Goal: Task Accomplishment & Management: Manage account settings

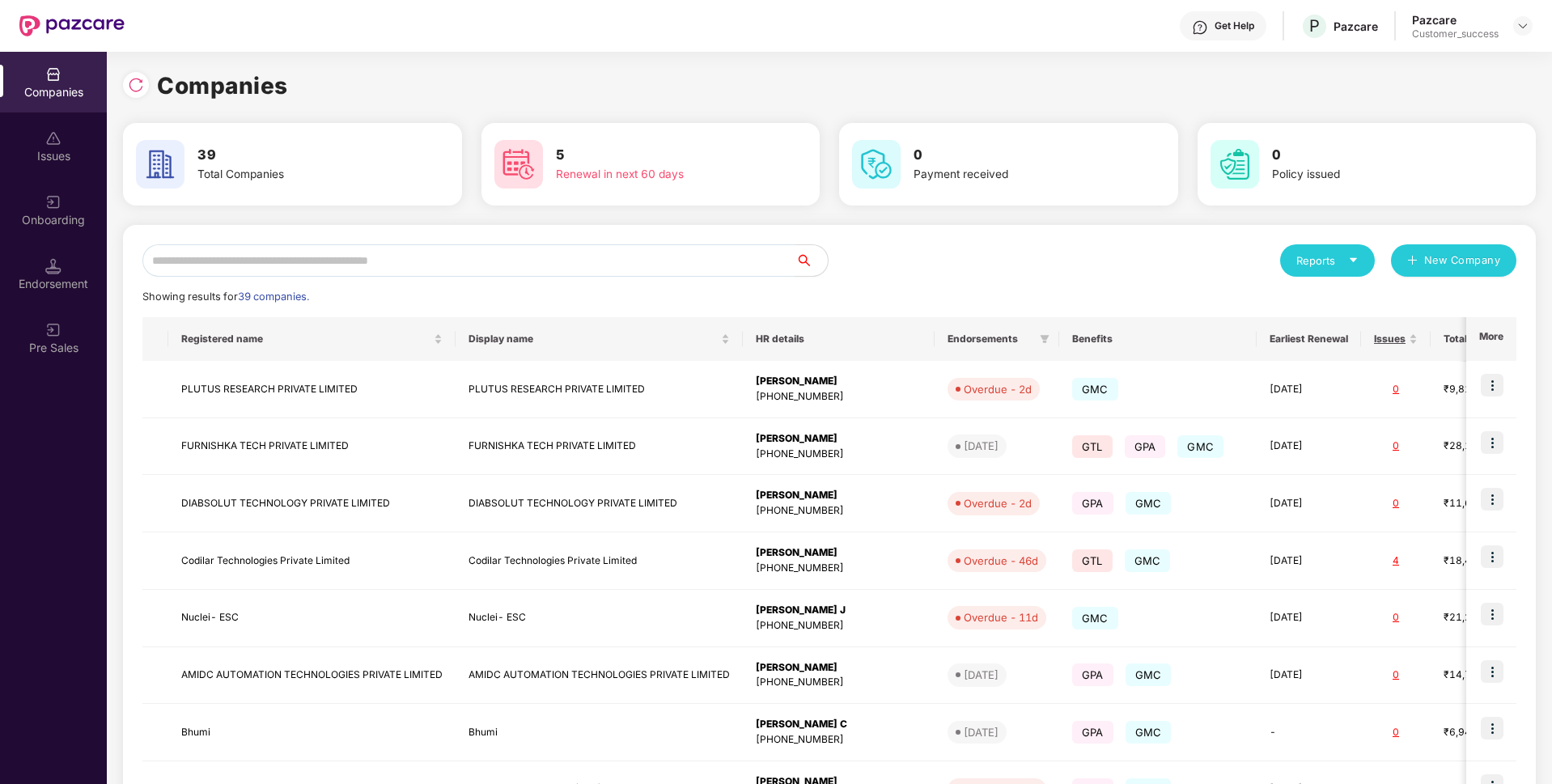
click at [458, 268] on input "text" at bounding box center [469, 260] width 653 height 32
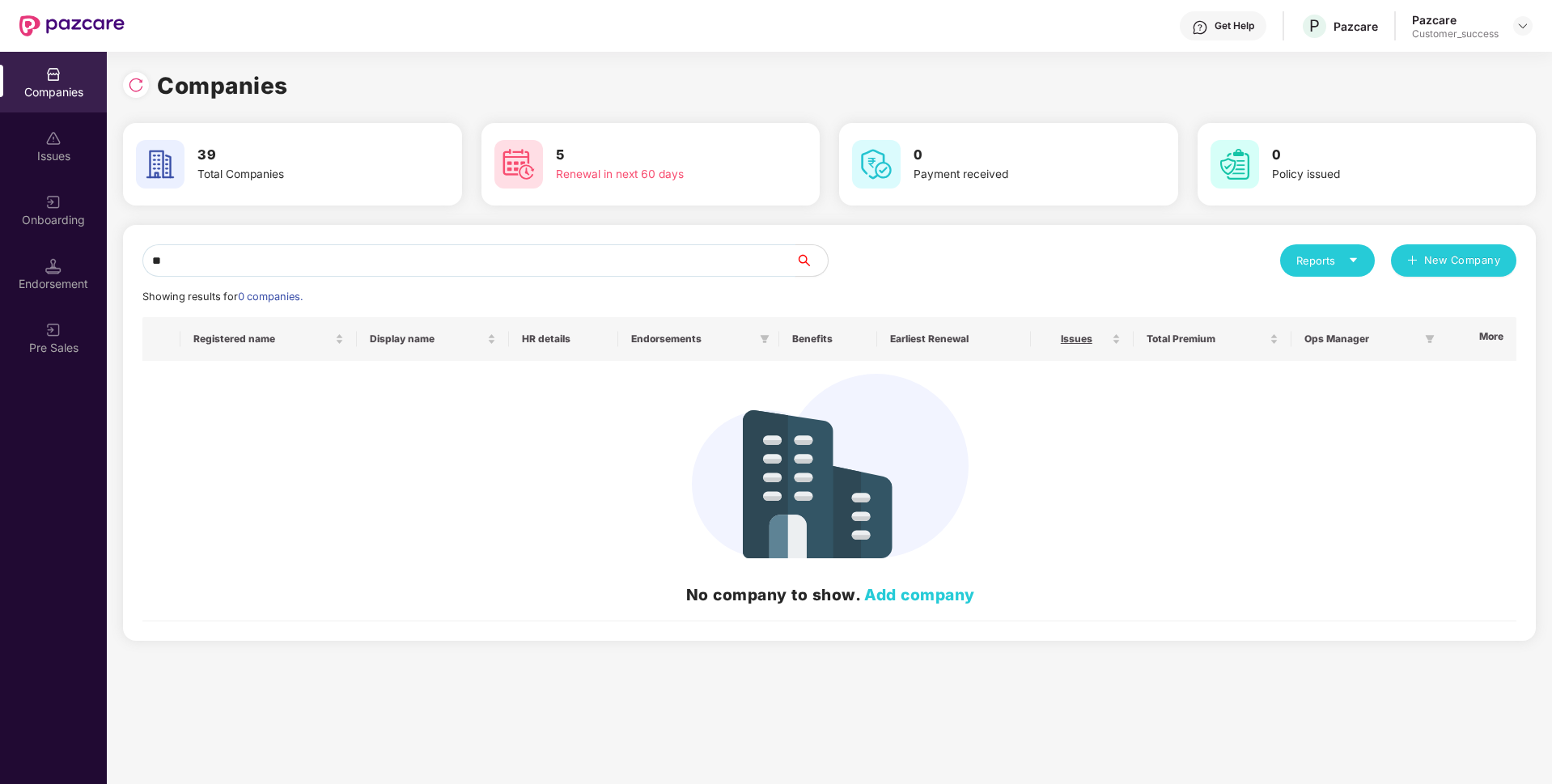
type input "*"
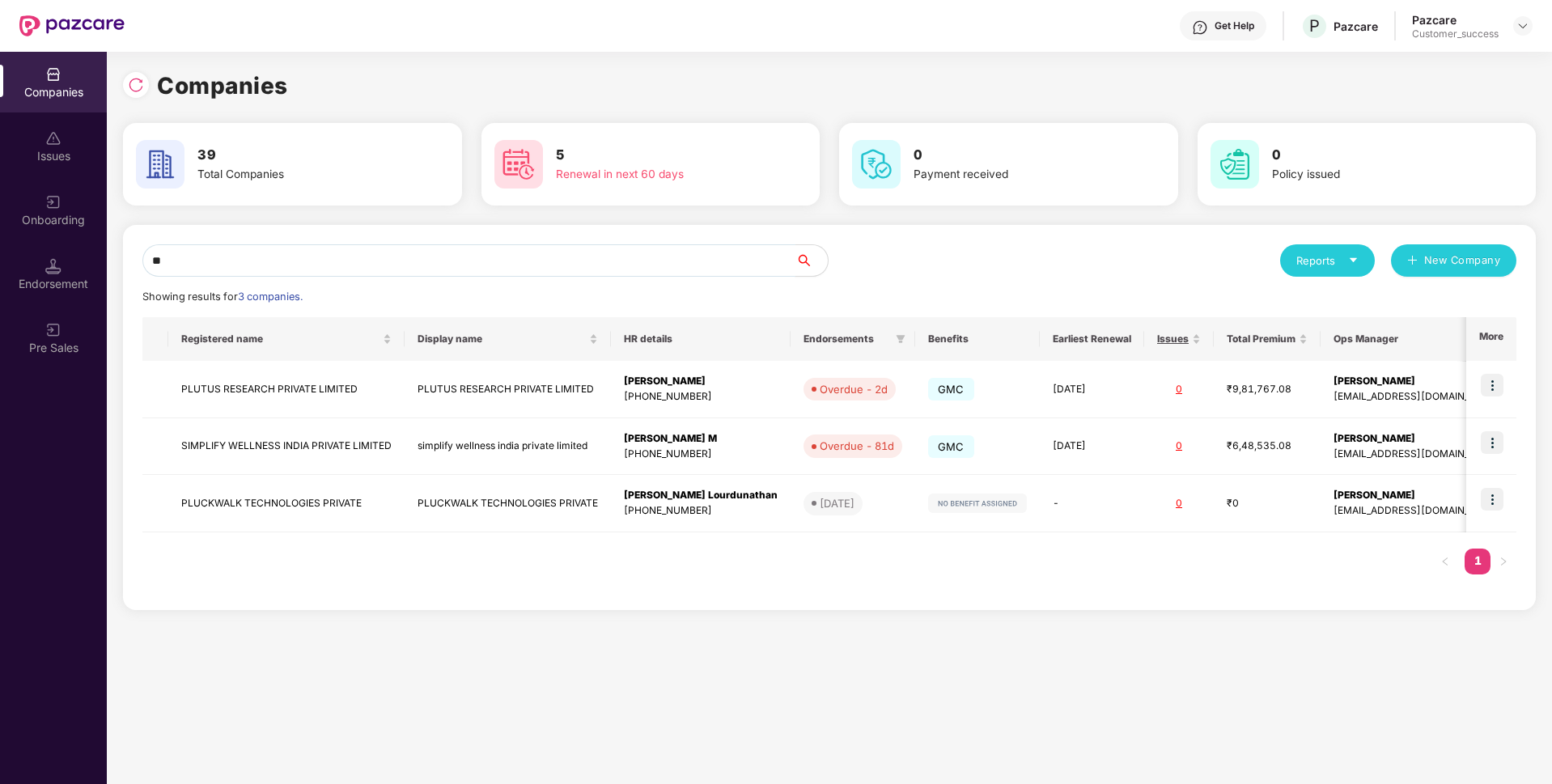
type input "*"
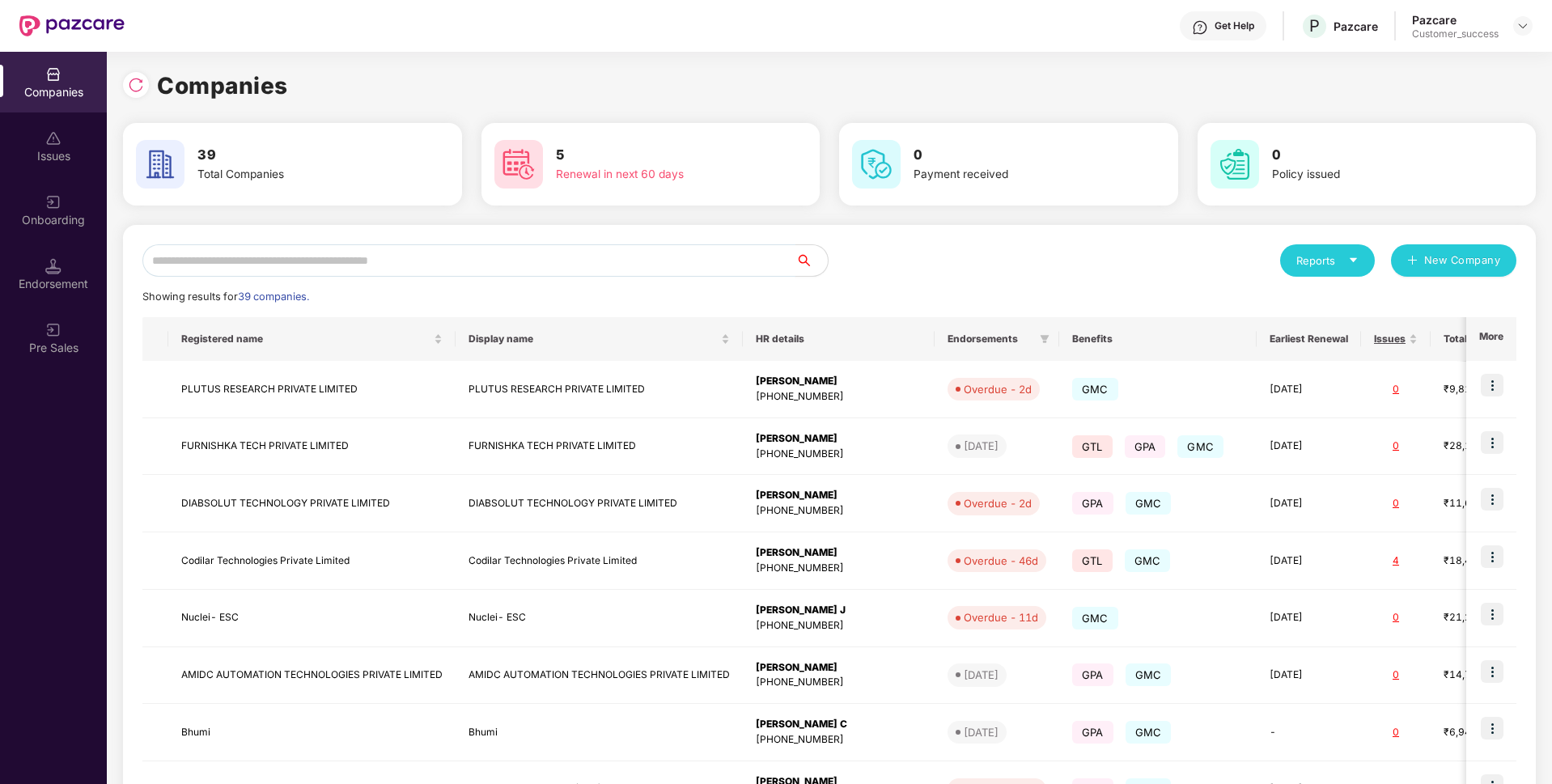
type input "*"
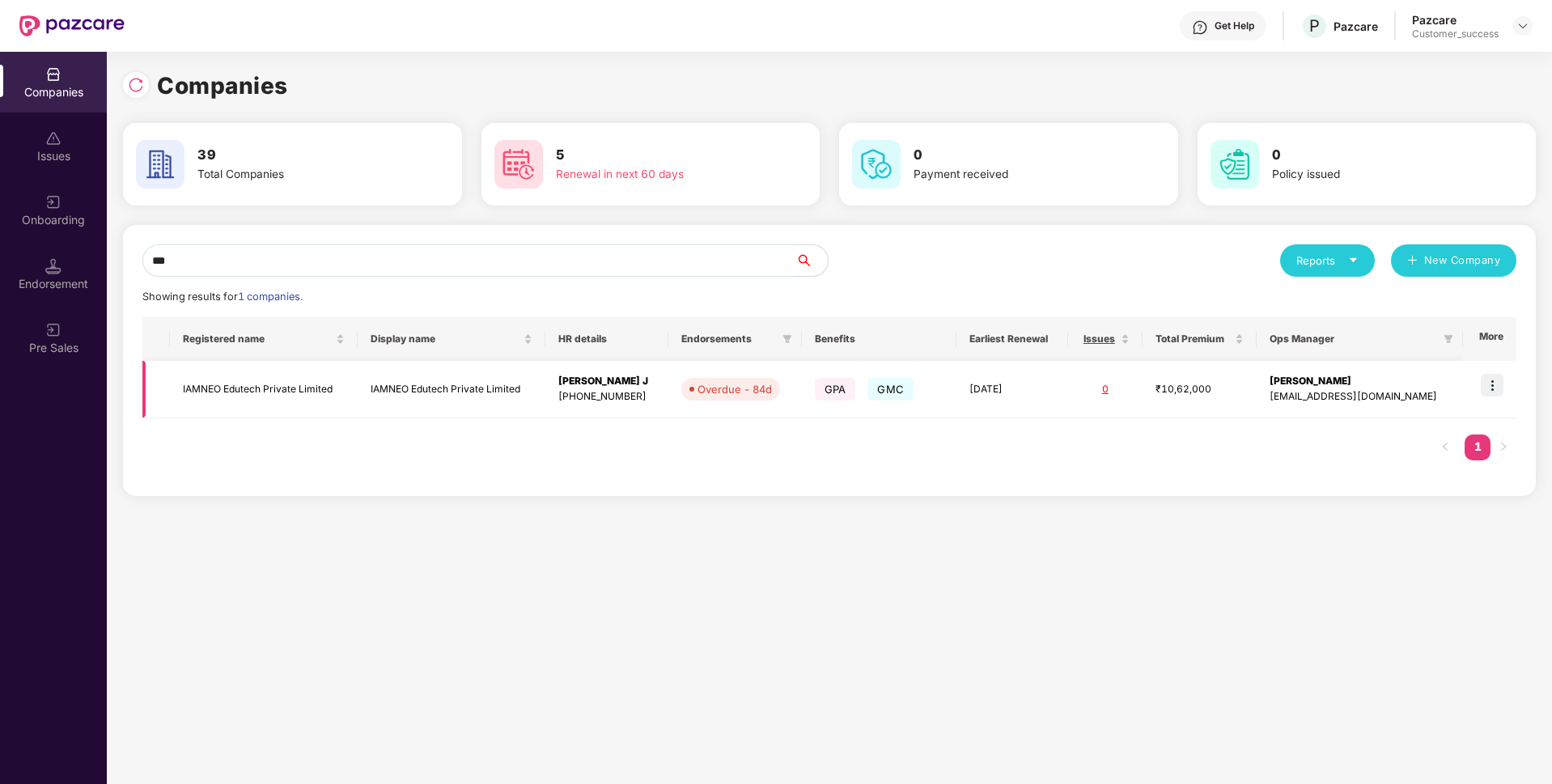
type input "***"
click at [1493, 378] on img at bounding box center [1492, 384] width 22 height 22
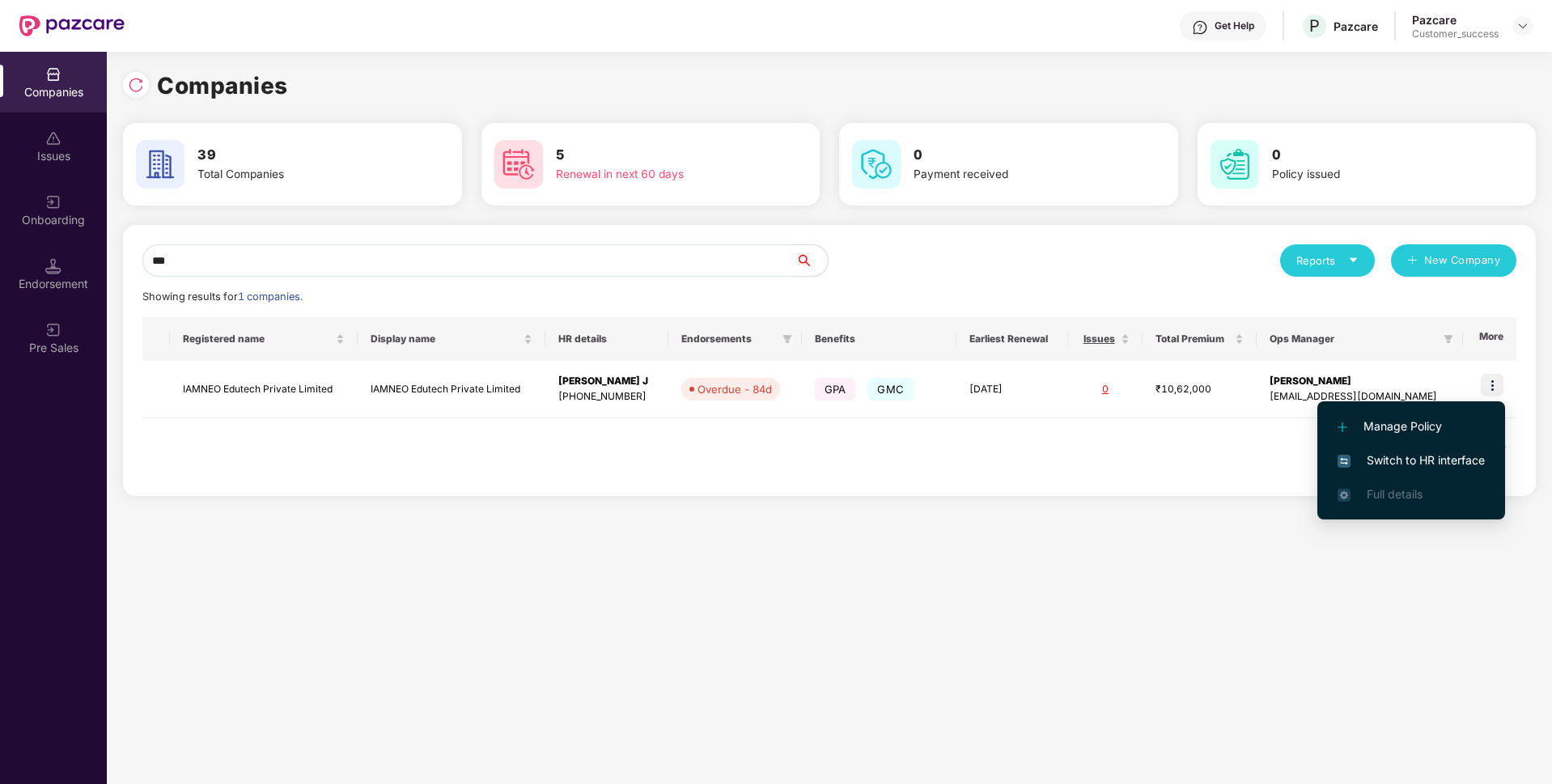
click at [1424, 460] on span "Switch to HR interface" at bounding box center [1412, 460] width 147 height 18
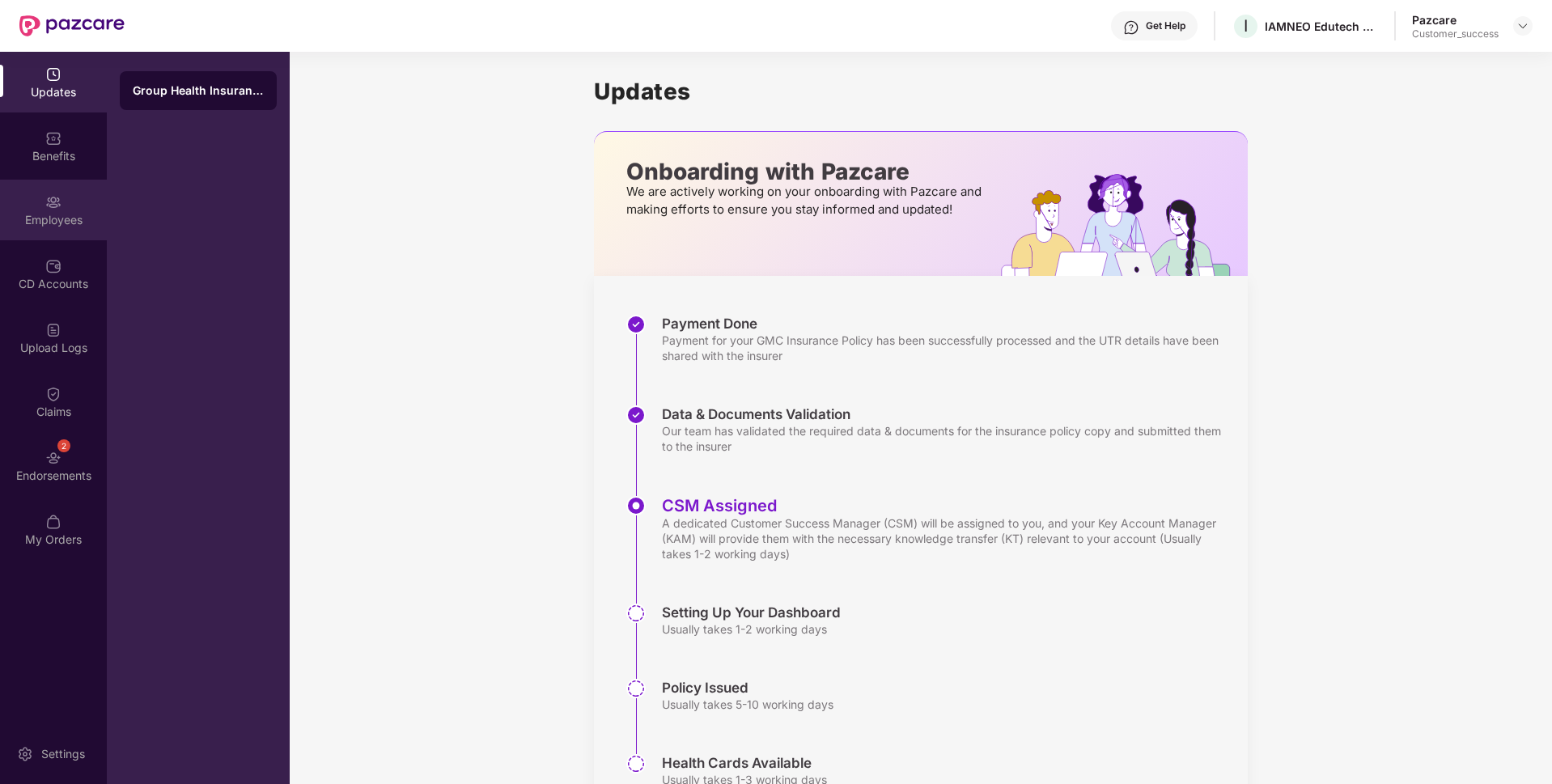
click at [7, 216] on div "Employees" at bounding box center [53, 221] width 107 height 17
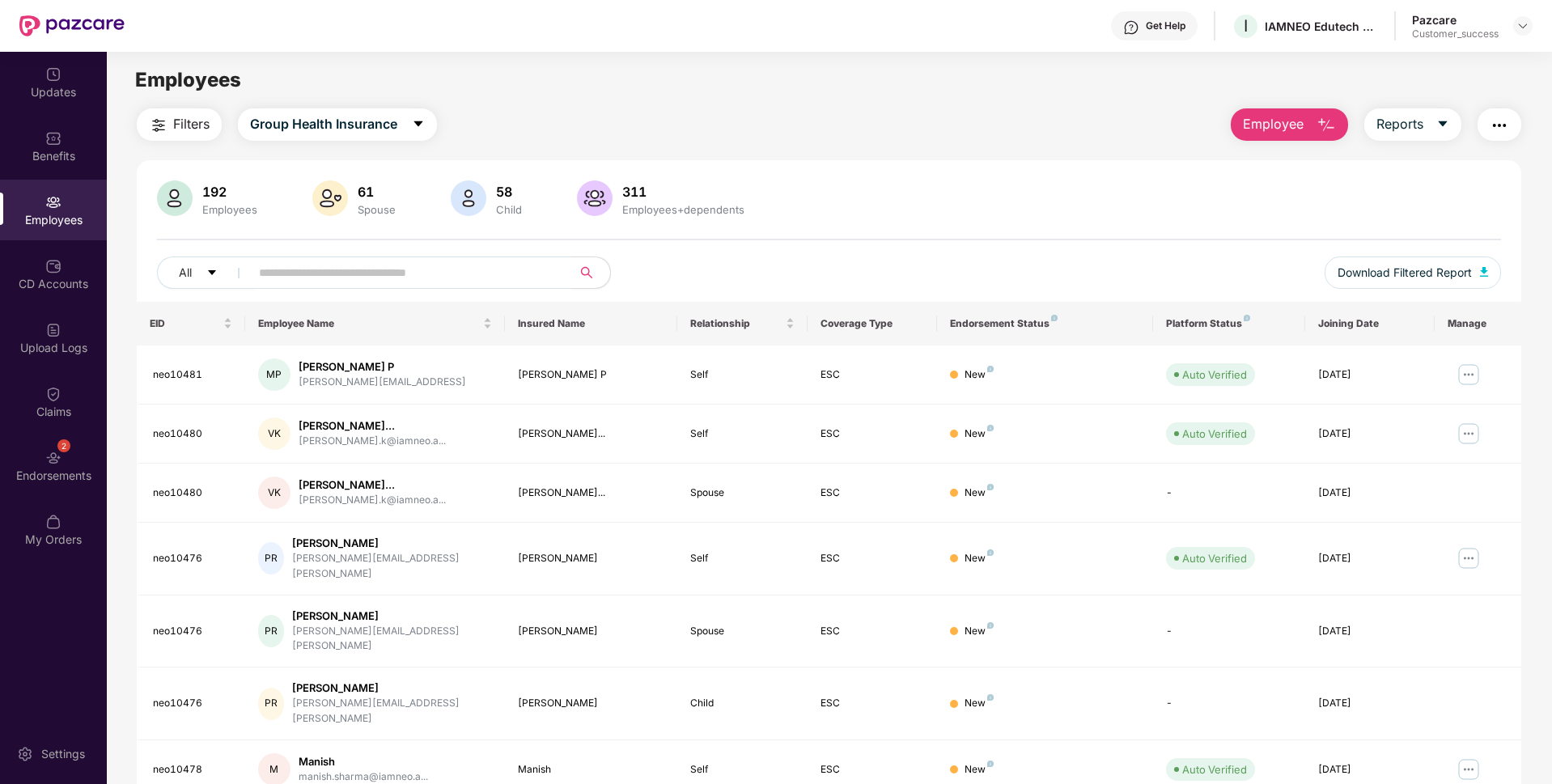
click at [333, 256] on span at bounding box center [406, 272] width 332 height 32
paste input "**********"
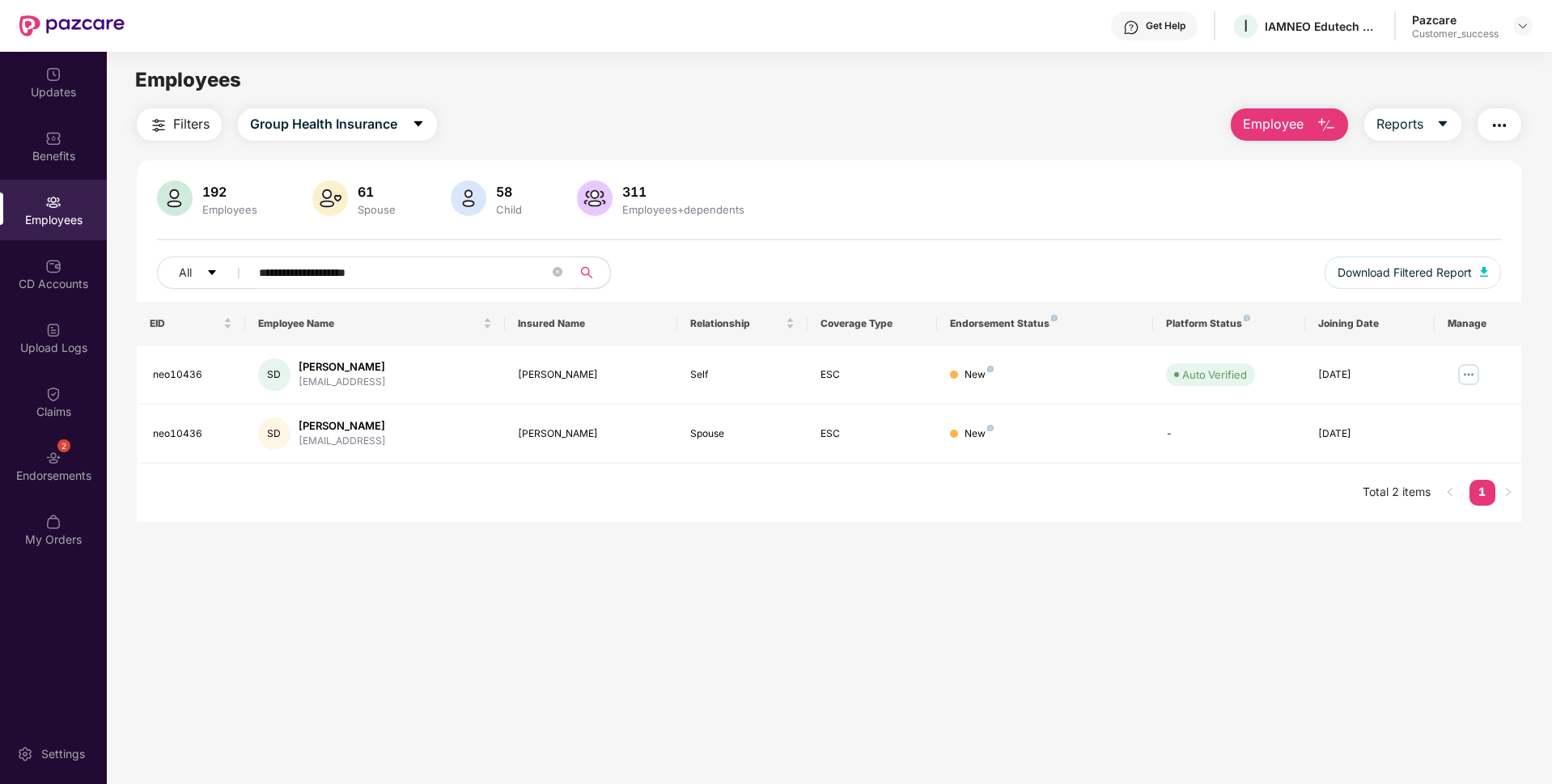
type input "**********"
click at [1, 282] on div "CD Accounts" at bounding box center [53, 284] width 107 height 17
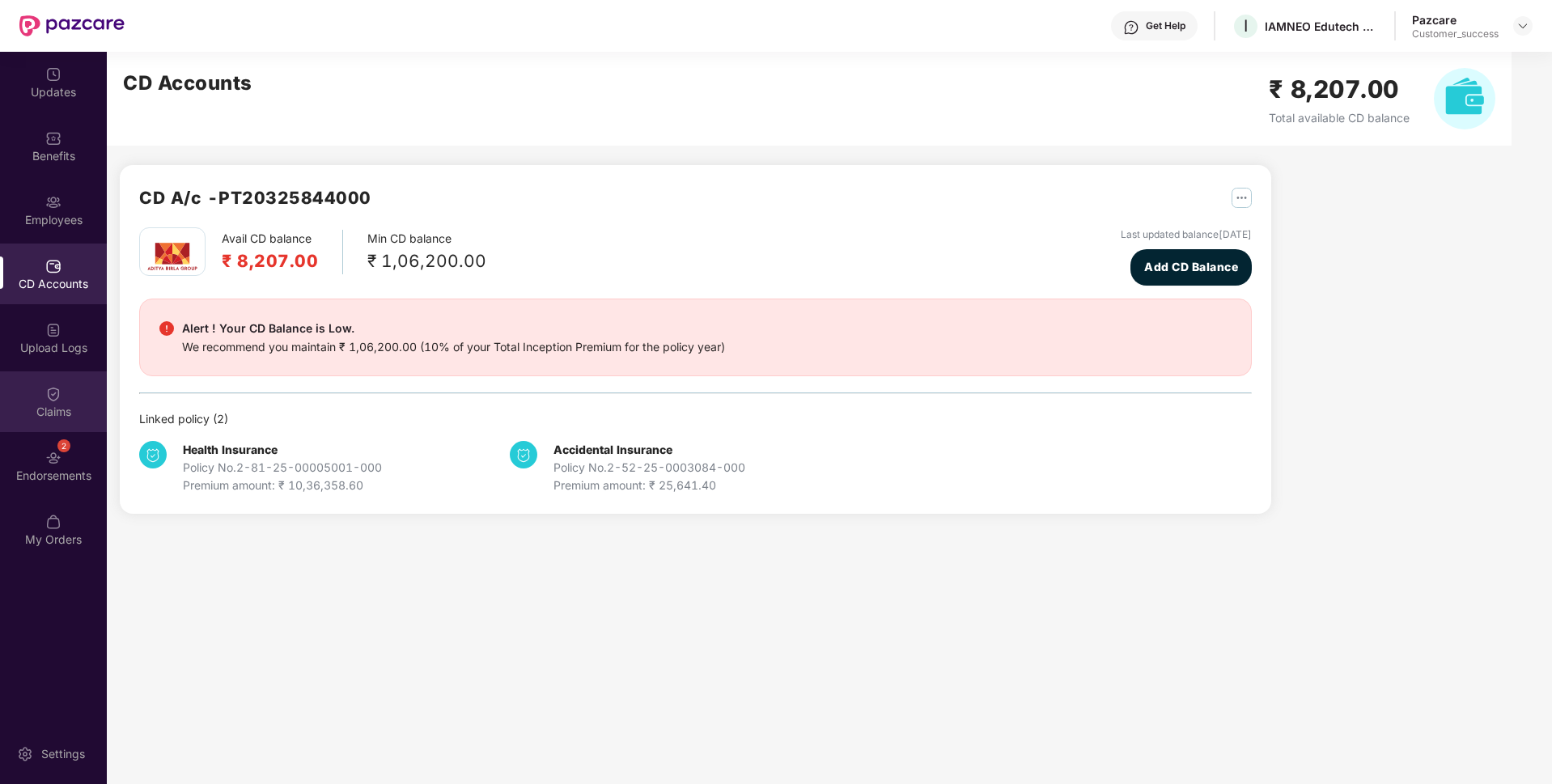
click at [2, 411] on div "Claims" at bounding box center [53, 412] width 107 height 17
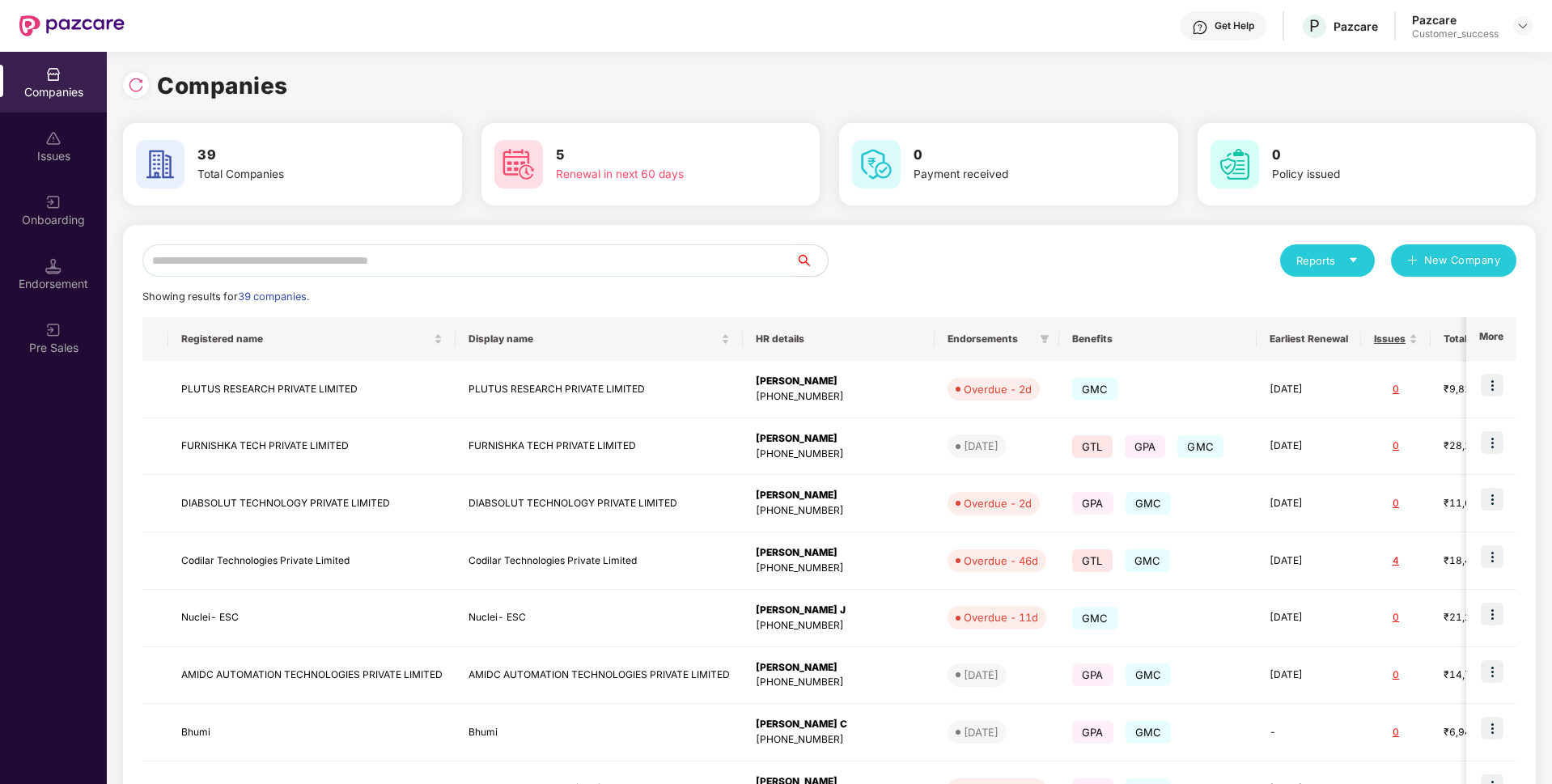
click at [399, 245] on input "text" at bounding box center [469, 260] width 653 height 32
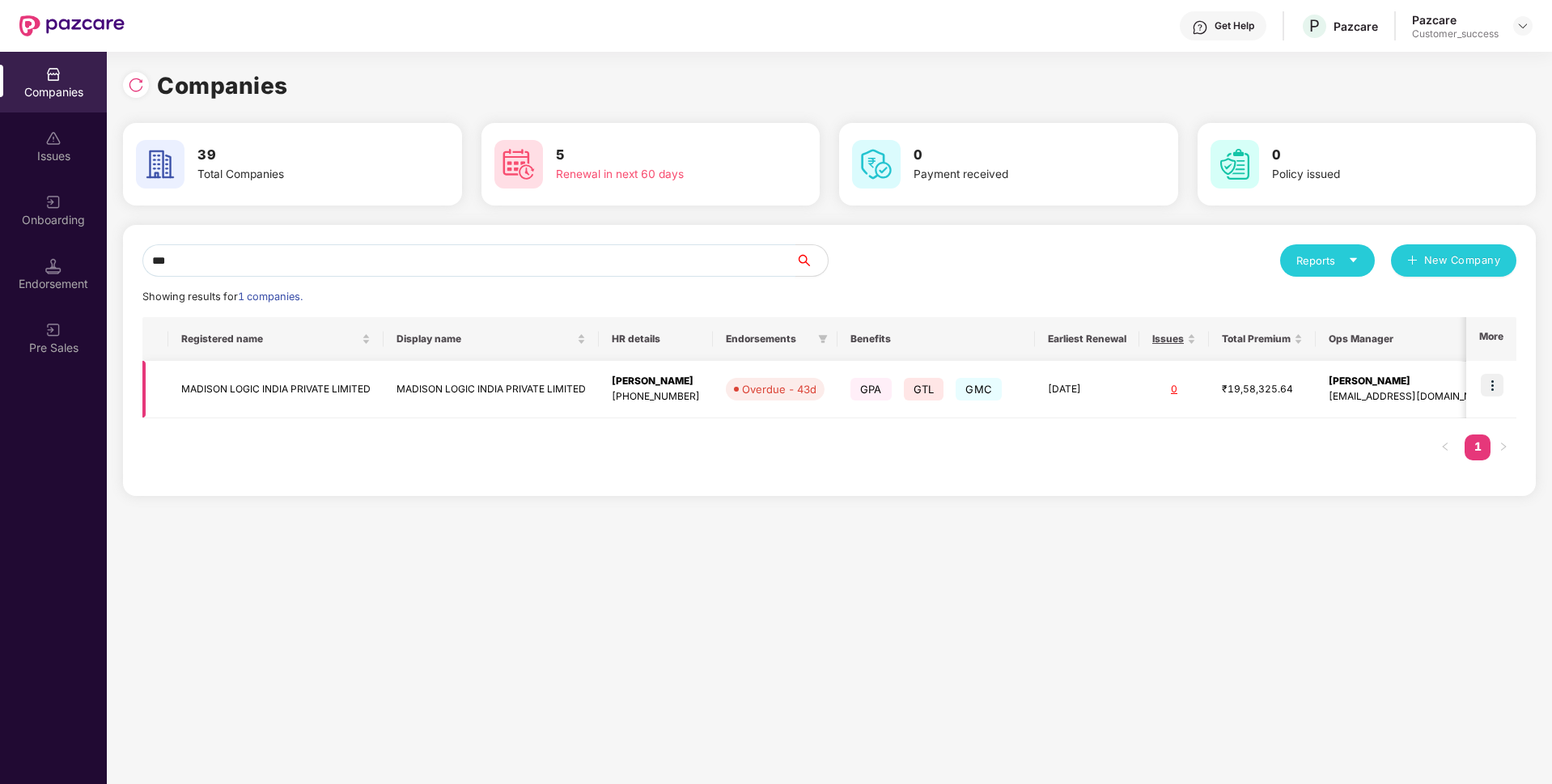
type input "***"
click at [1498, 380] on img at bounding box center [1492, 384] width 22 height 22
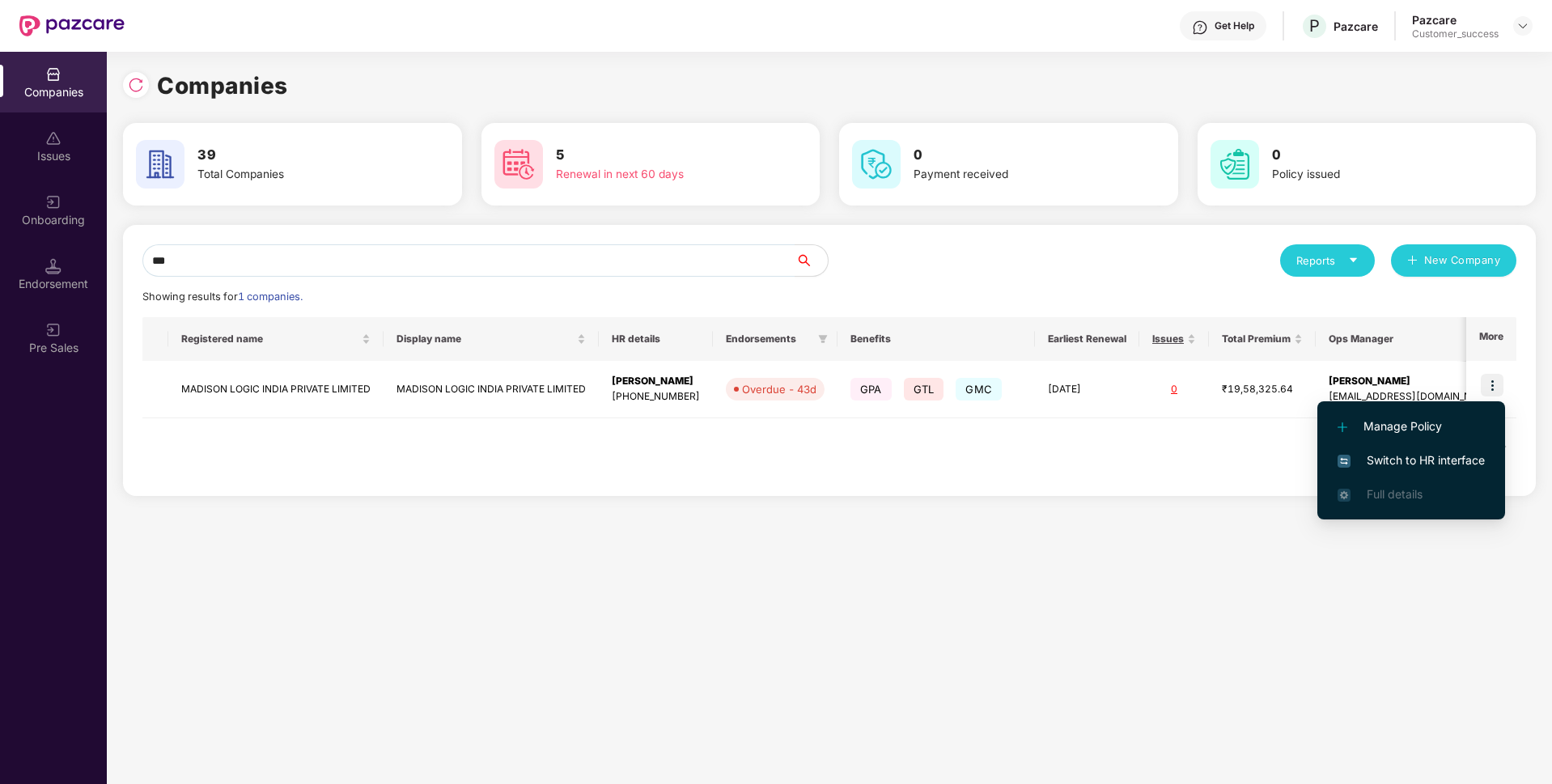
click at [1378, 455] on span "Switch to HR interface" at bounding box center [1412, 460] width 147 height 18
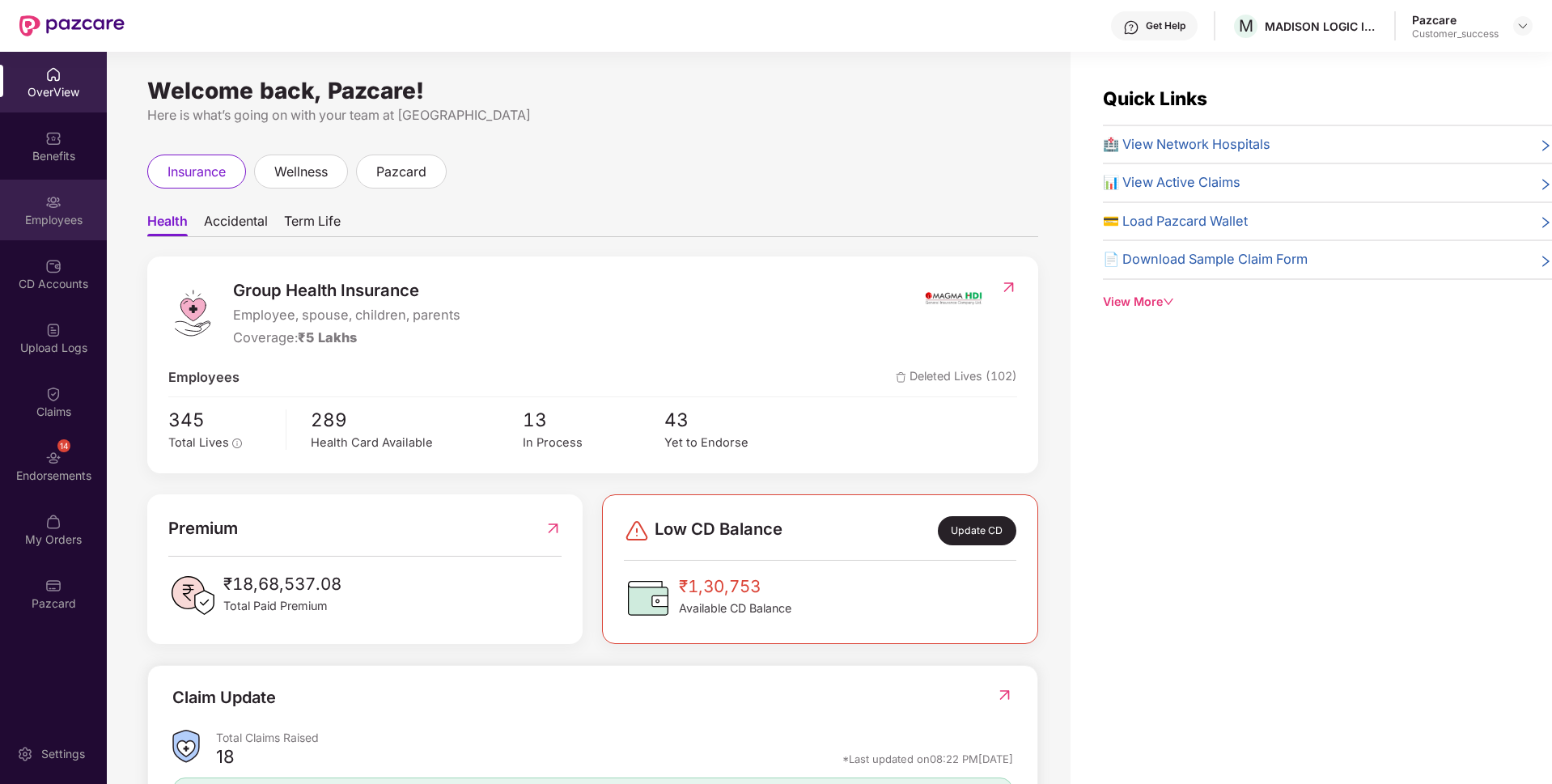
click at [26, 195] on div "Employees" at bounding box center [53, 209] width 107 height 60
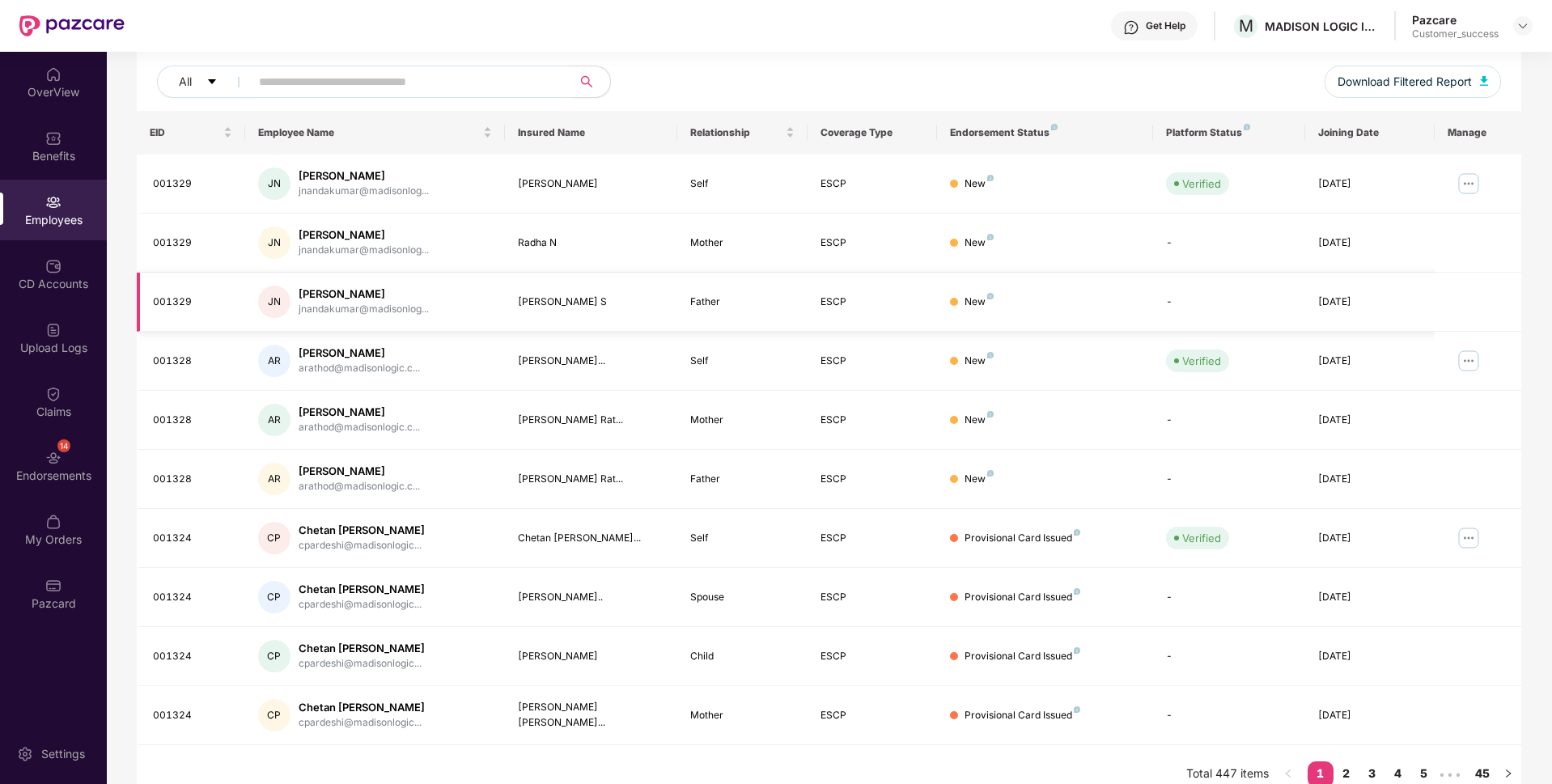
scroll to position [211, 0]
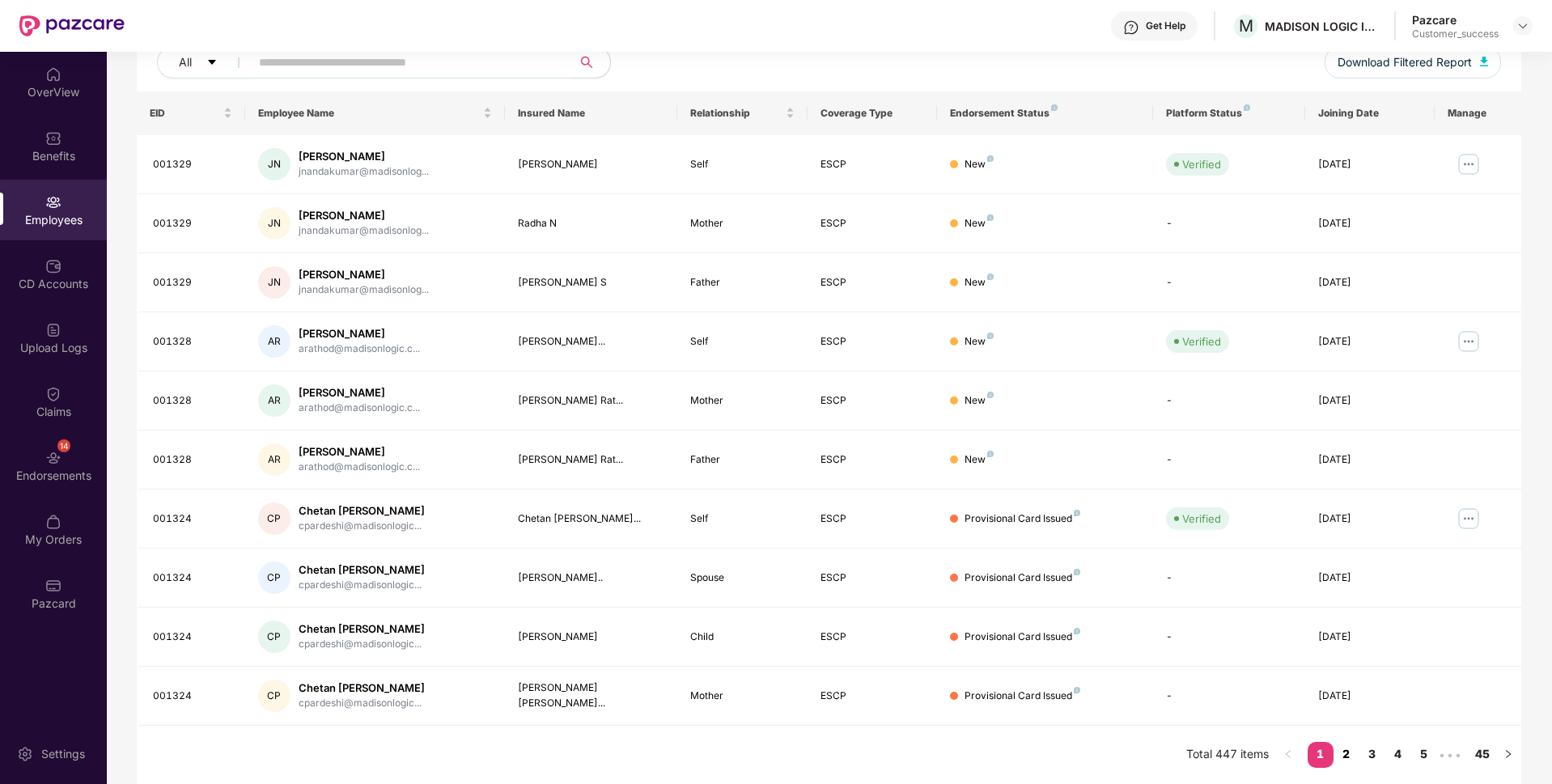
click at [1341, 764] on link "2" at bounding box center [1346, 753] width 26 height 24
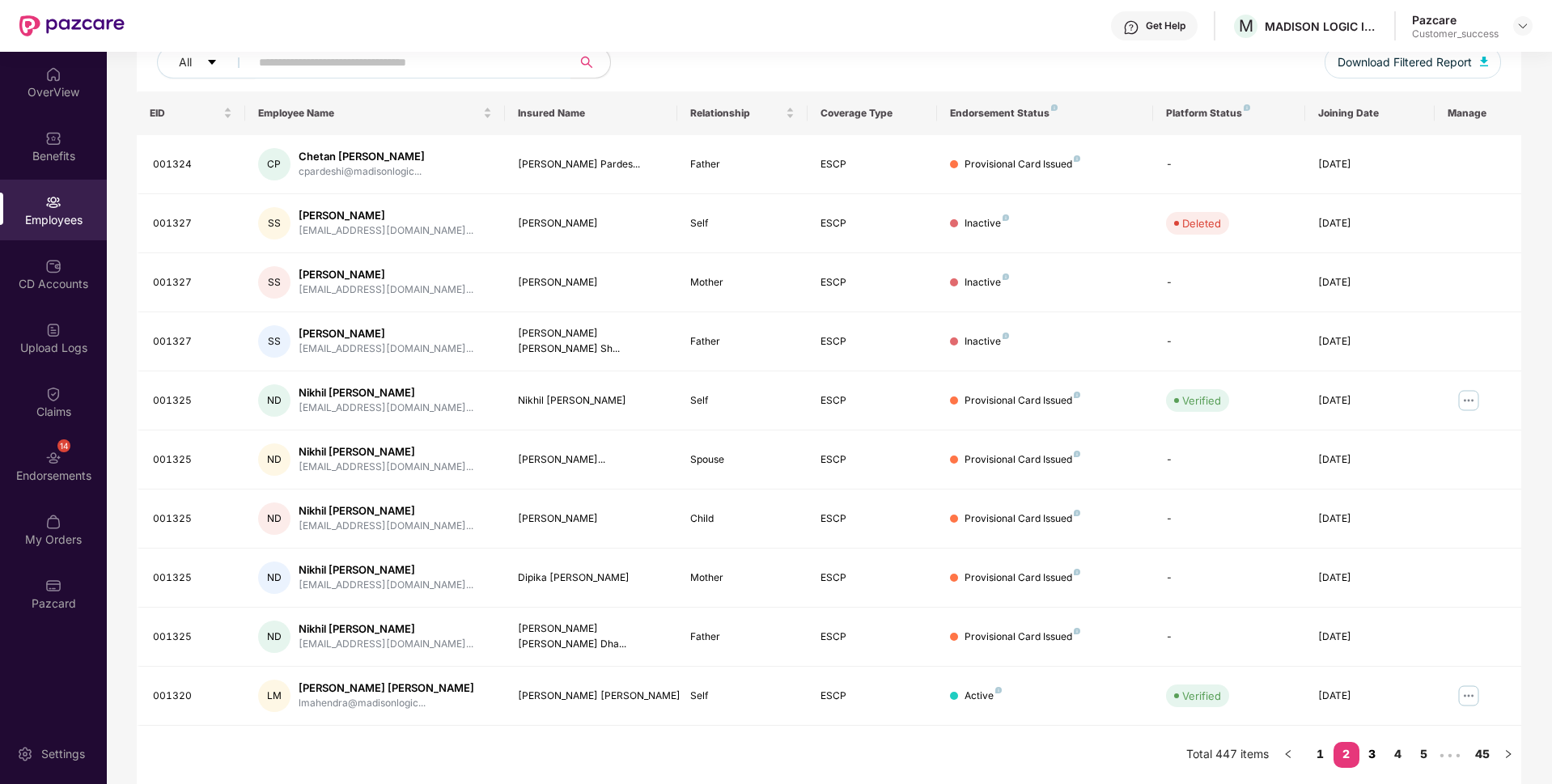
click at [1378, 753] on link "3" at bounding box center [1372, 753] width 26 height 24
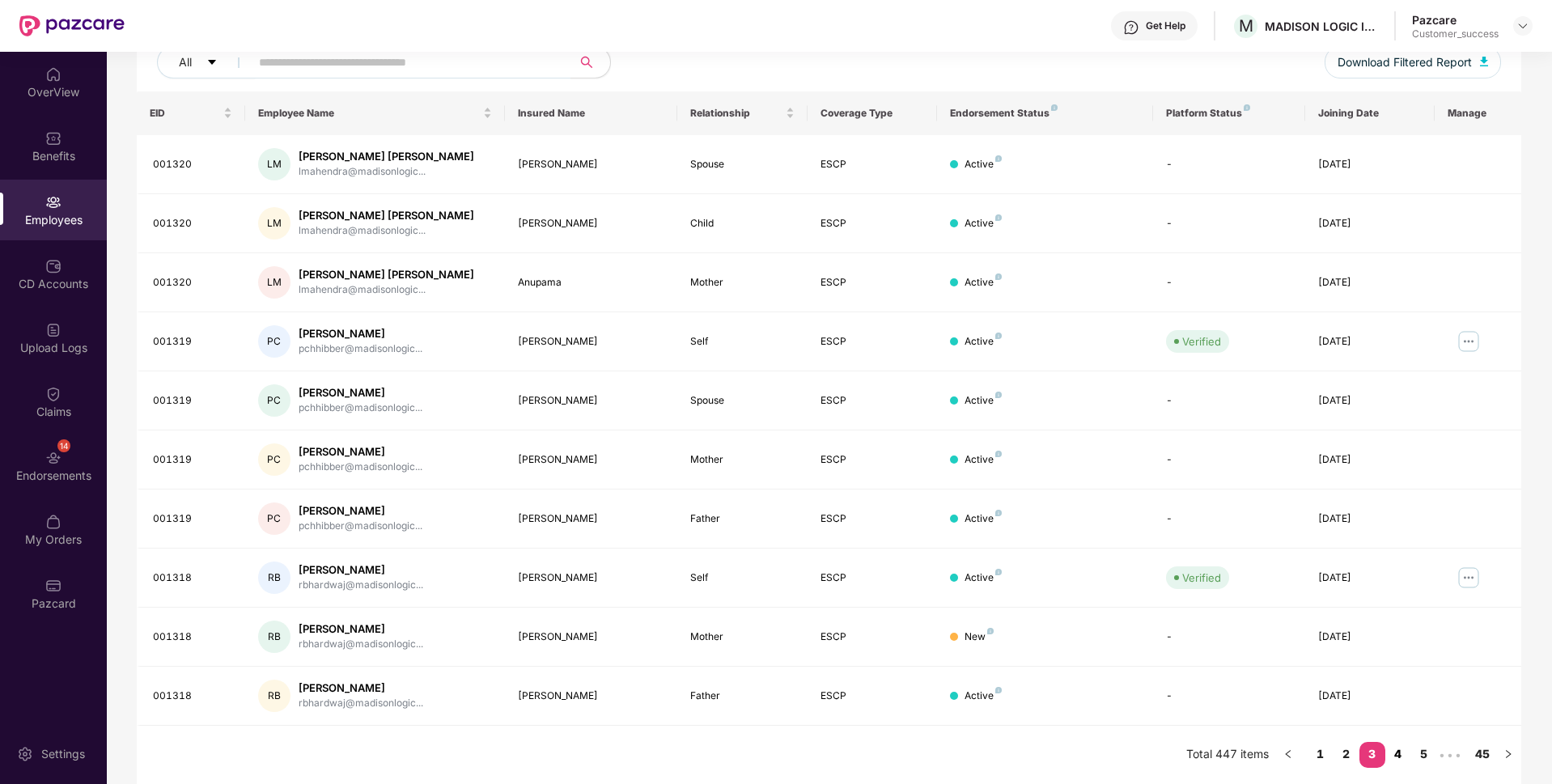
click at [1402, 760] on link "4" at bounding box center [1398, 753] width 26 height 24
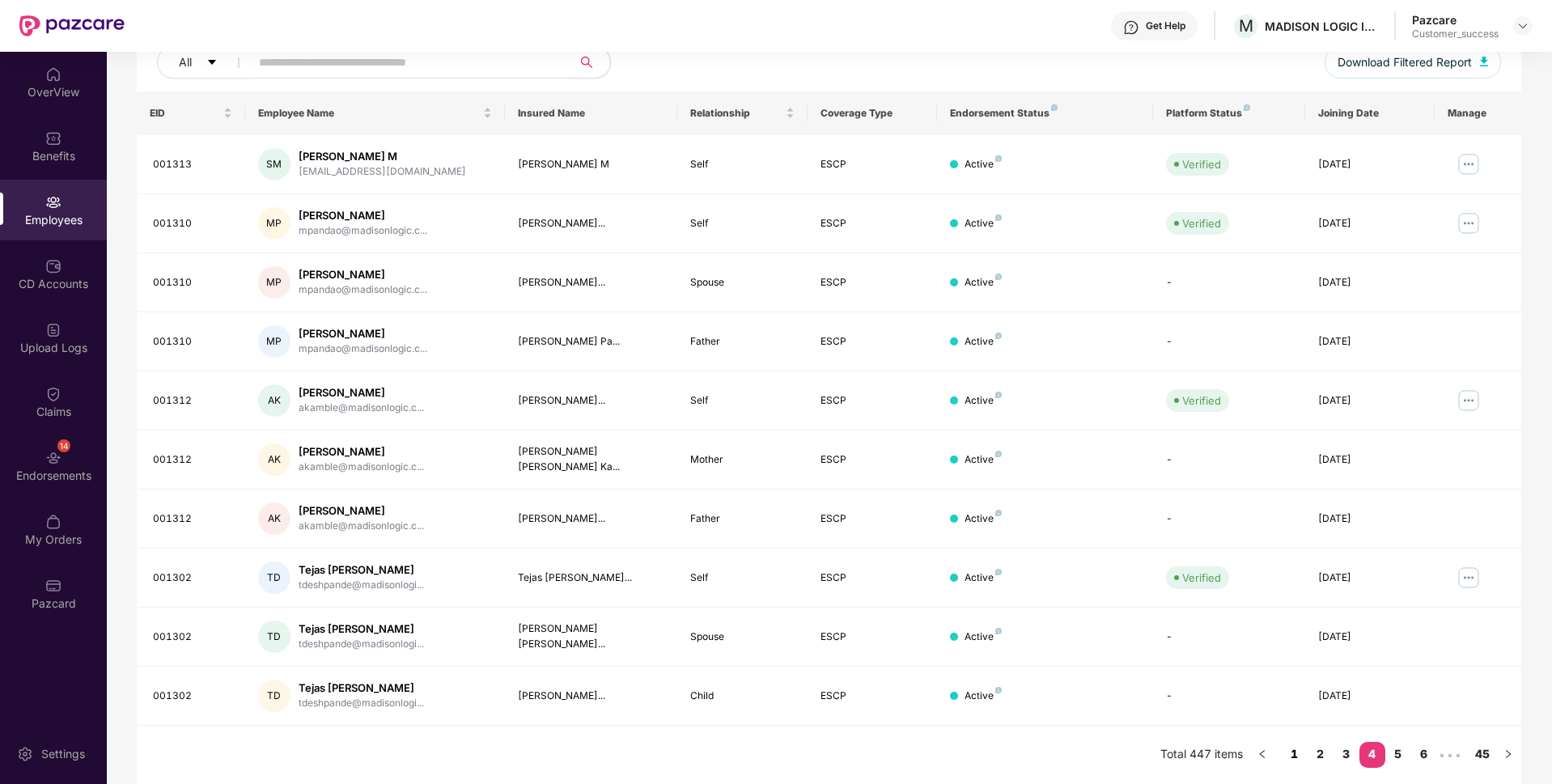
click at [1294, 754] on link "1" at bounding box center [1294, 753] width 26 height 24
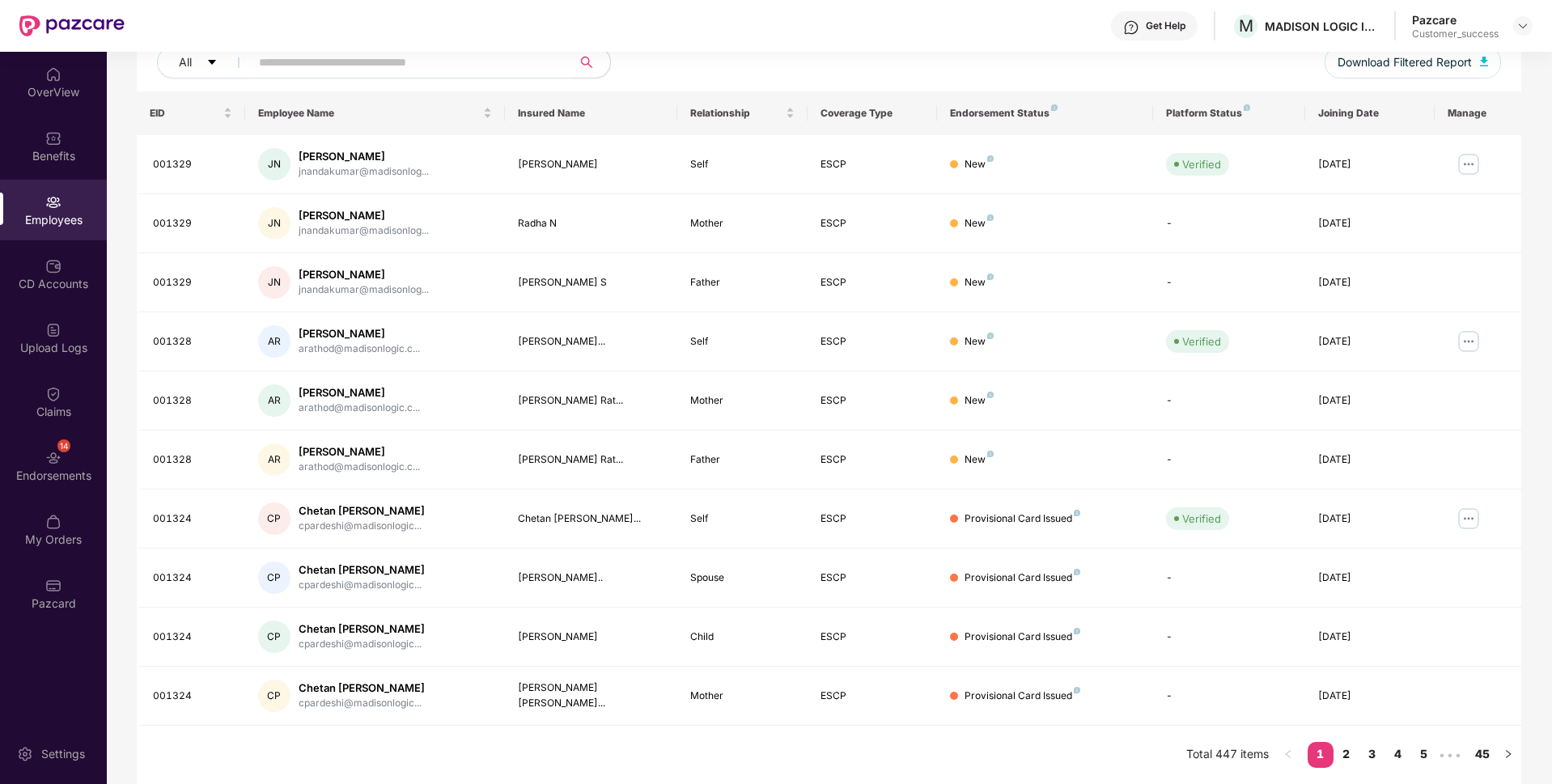
scroll to position [0, 0]
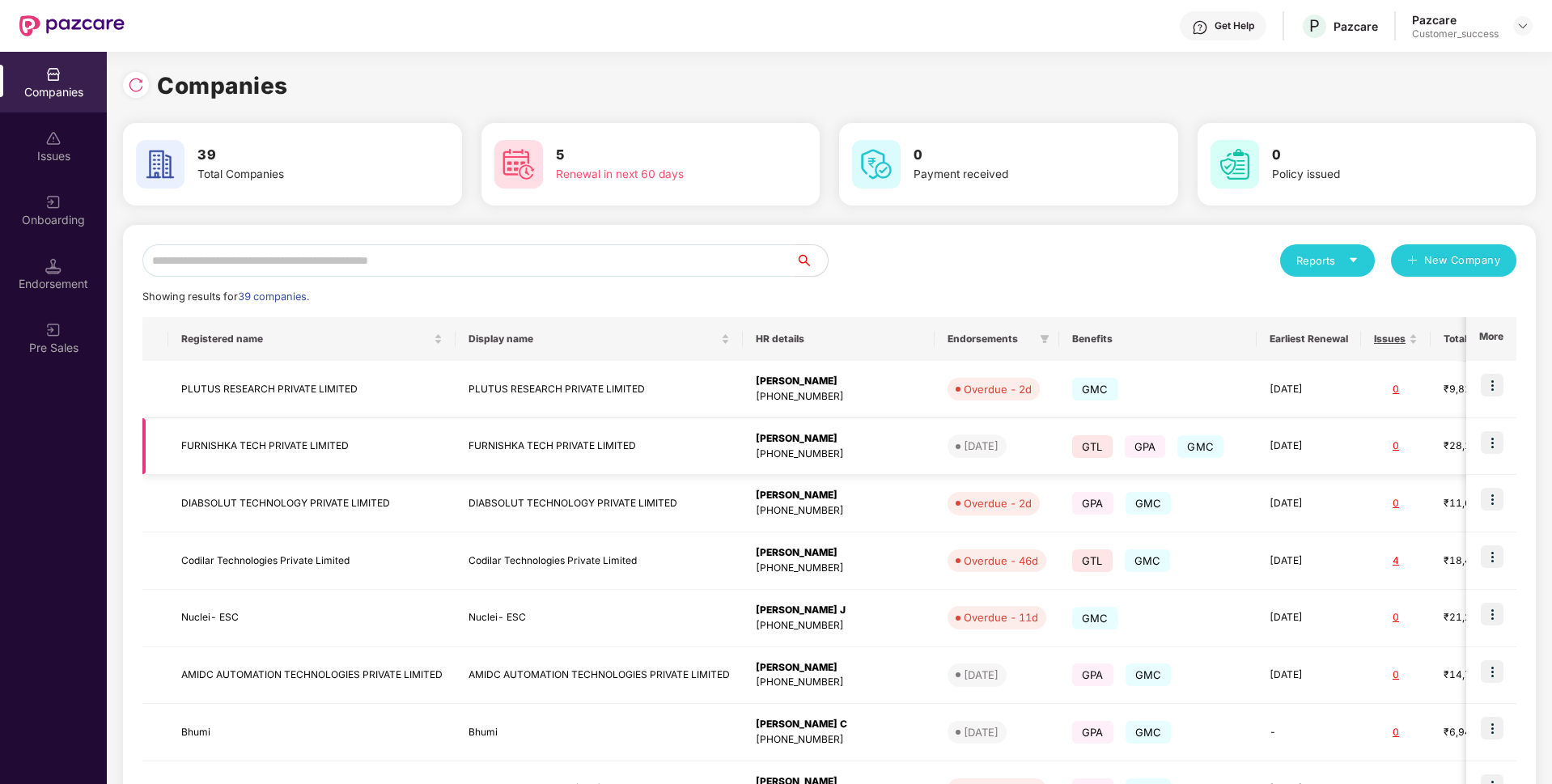
scroll to position [0, 2]
click at [543, 260] on input "text" at bounding box center [469, 260] width 653 height 32
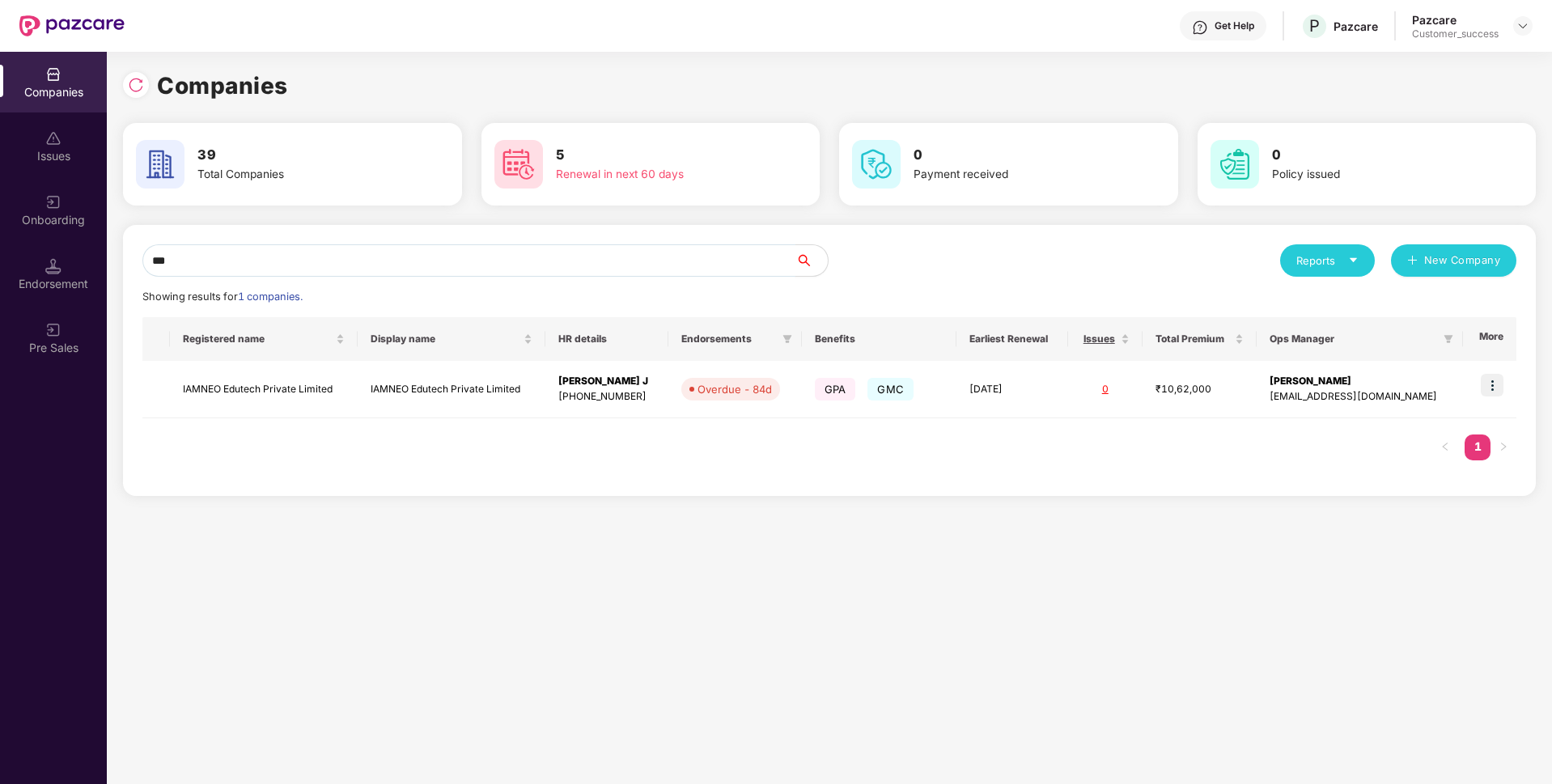
type input "***"
drag, startPoint x: 332, startPoint y: 389, endPoint x: 168, endPoint y: 387, distance: 164.0
click at [168, 387] on tr "IAMNEO Edutech Private Limited IAMNEO Edutech Private Limited [PERSON_NAME] J […" at bounding box center [829, 390] width 1374 height 58
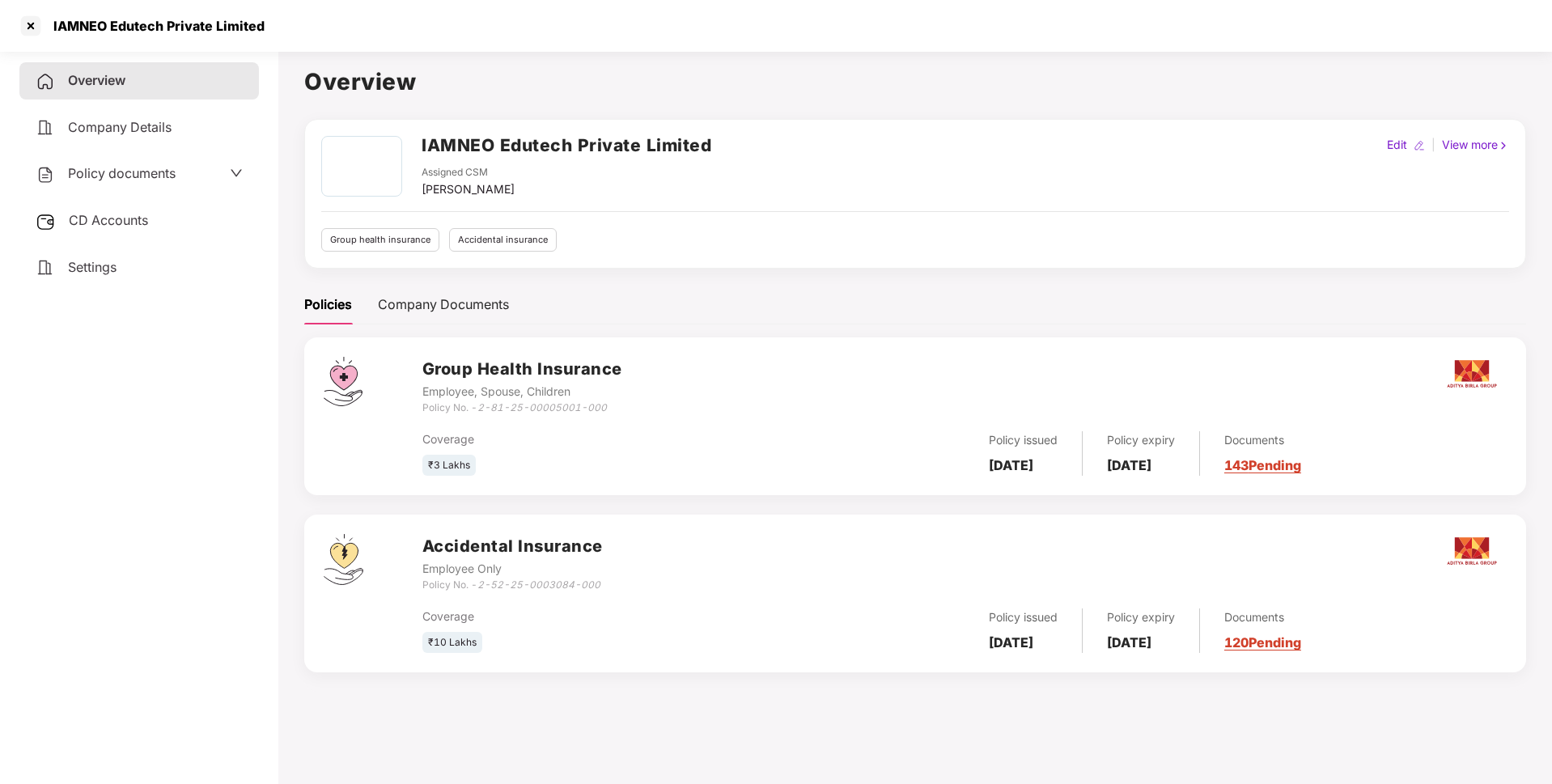
click at [196, 26] on div "IAMNEO Edutech Private Limited" at bounding box center [154, 26] width 221 height 17
copy div "IAMNEO Edutech Private Limited"
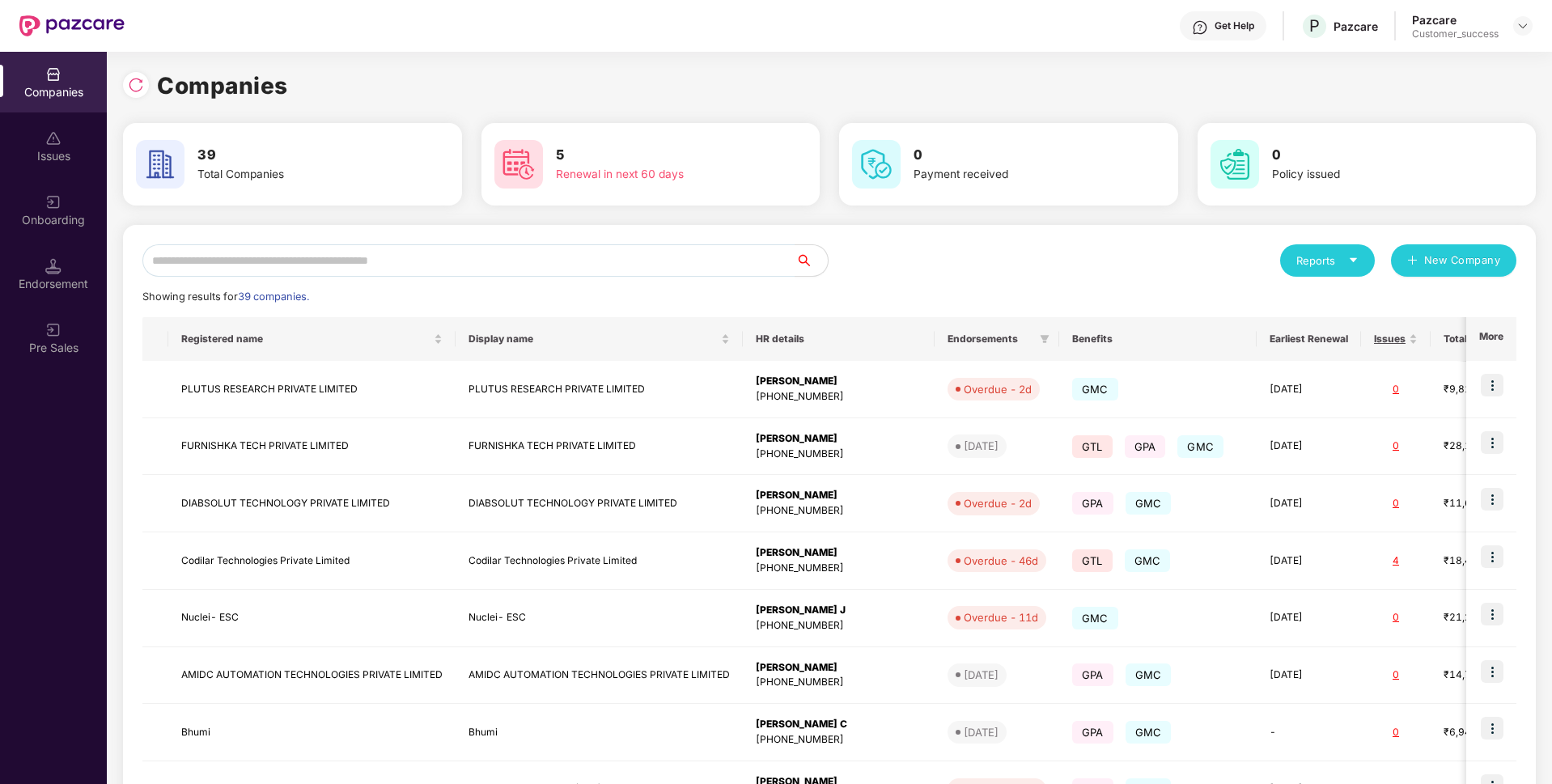
scroll to position [0, 2]
click at [375, 261] on input "text" at bounding box center [469, 260] width 653 height 32
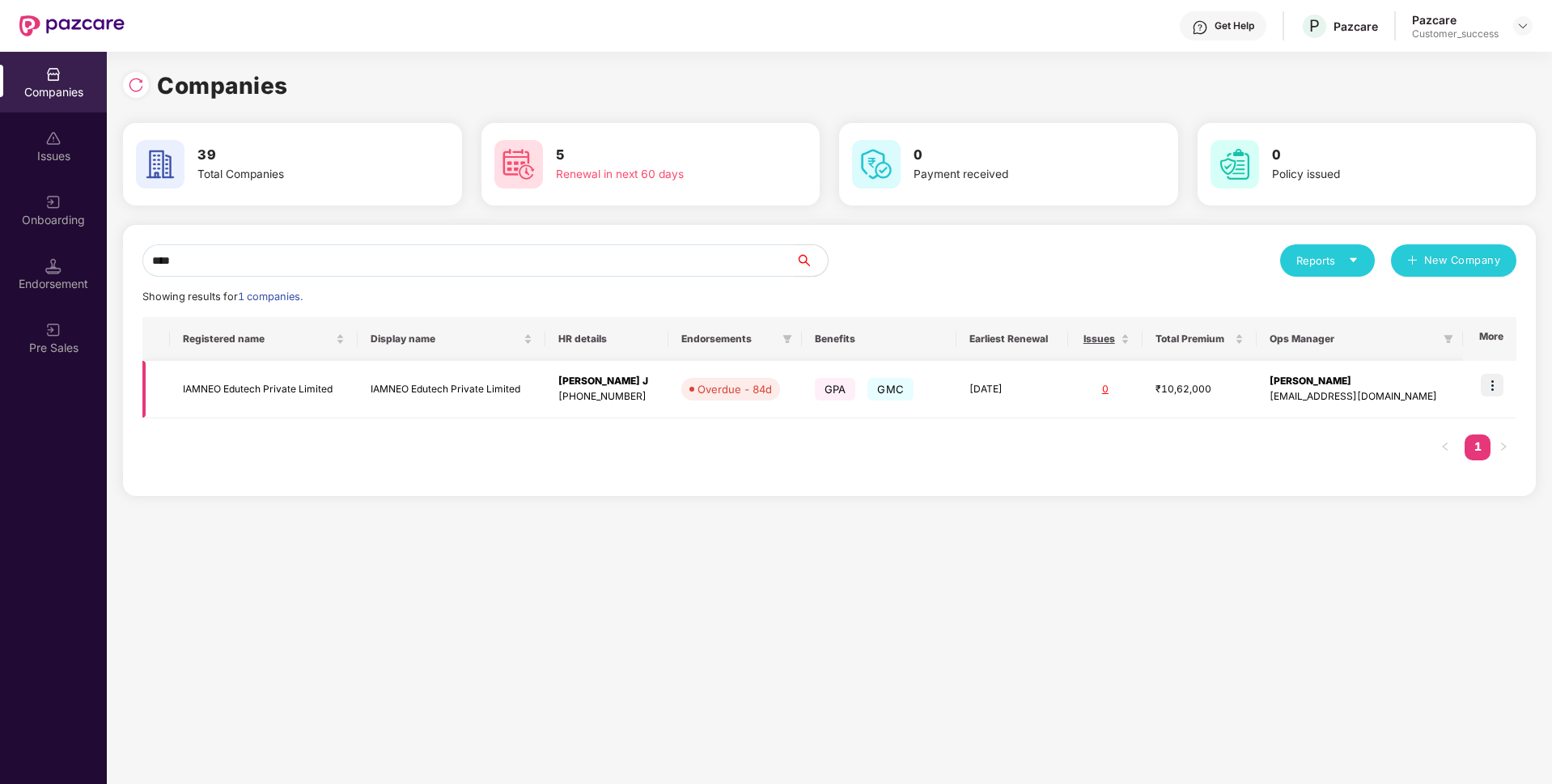
type input "****"
click at [1490, 387] on img at bounding box center [1492, 384] width 22 height 22
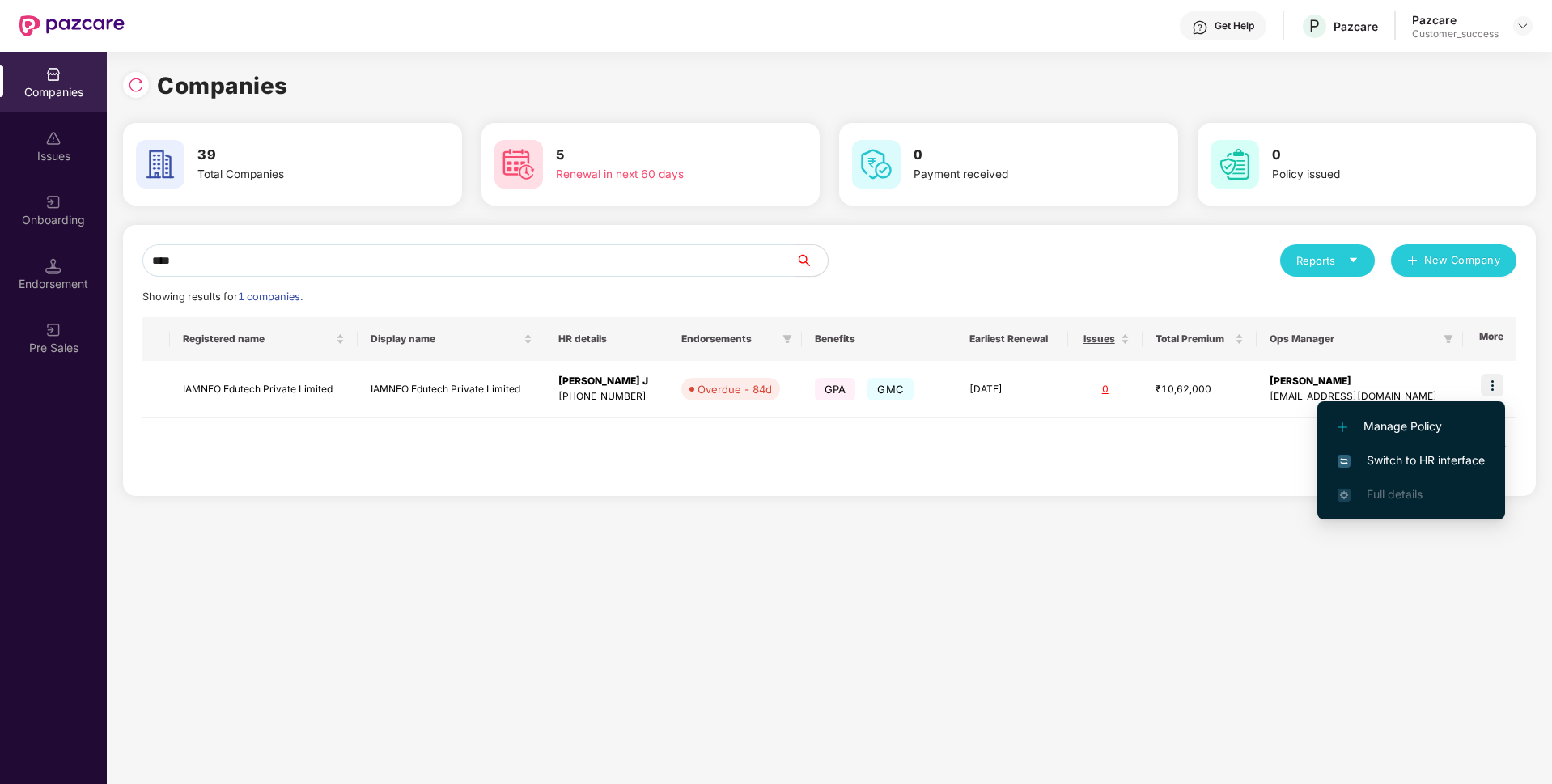
click at [1381, 449] on li "Switch to HR interface" at bounding box center [1411, 460] width 188 height 34
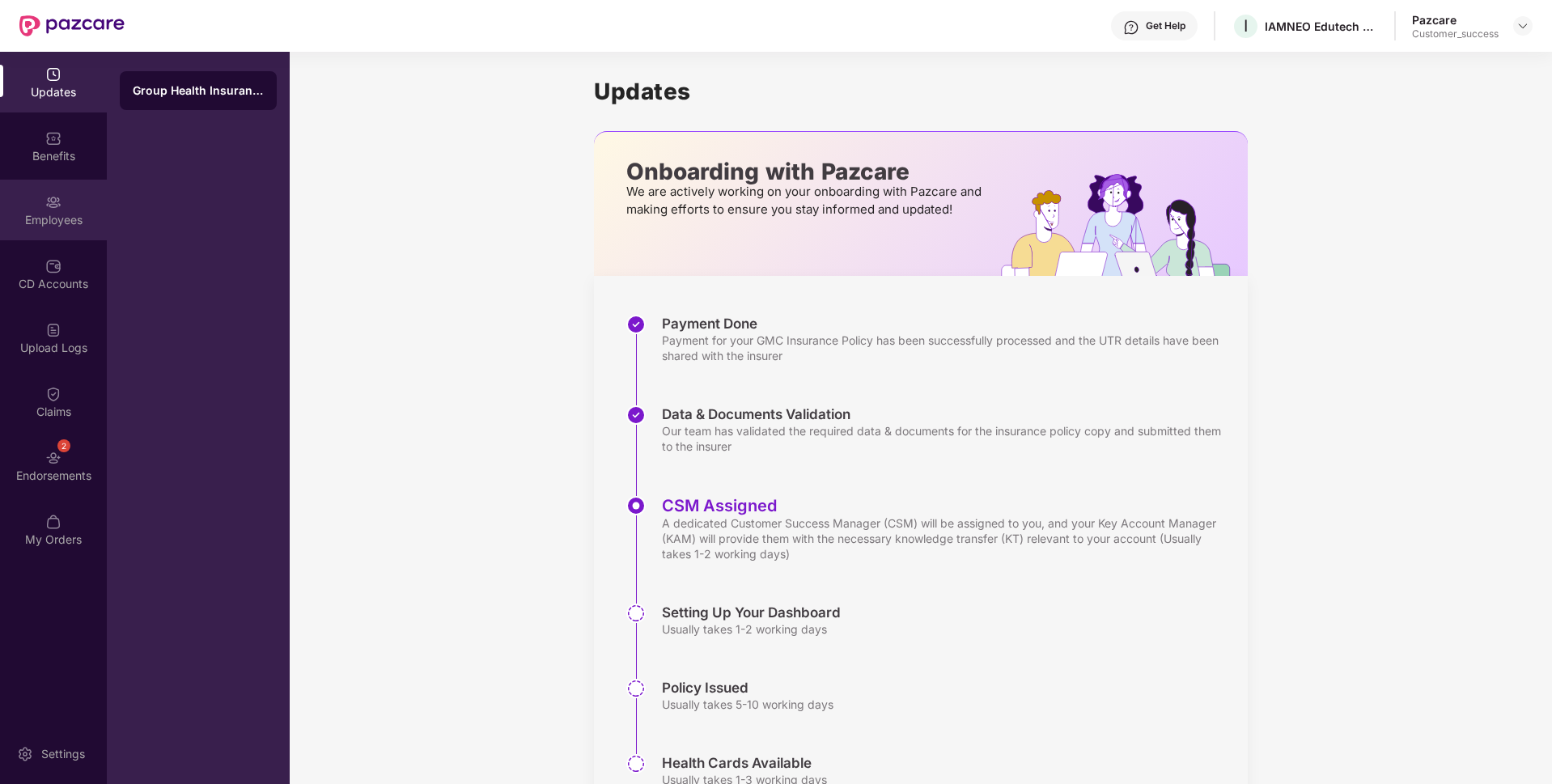
click at [0, 223] on div "Employees" at bounding box center [53, 221] width 107 height 17
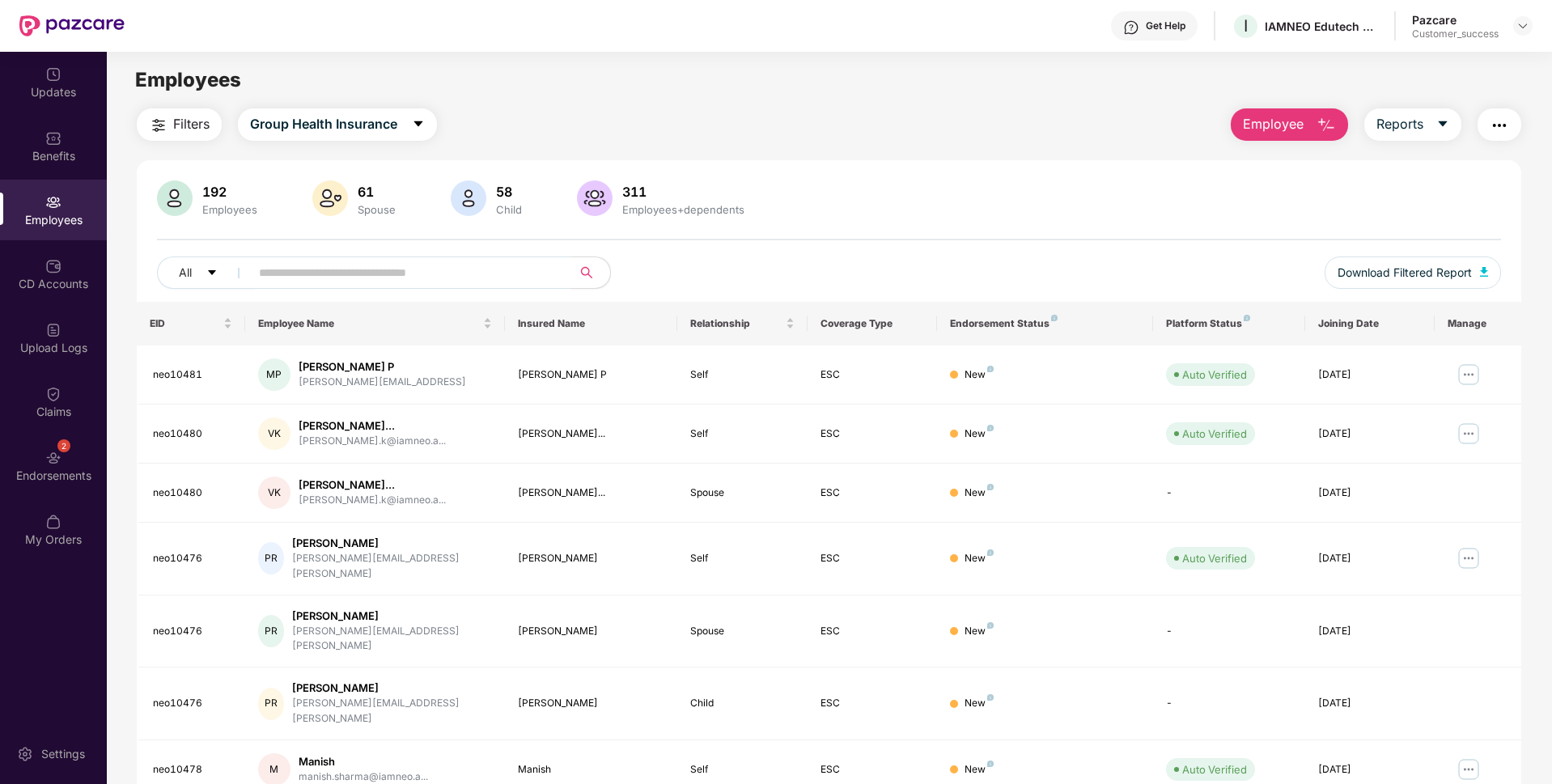
click at [325, 274] on input "text" at bounding box center [404, 272] width 291 height 24
paste input "**********"
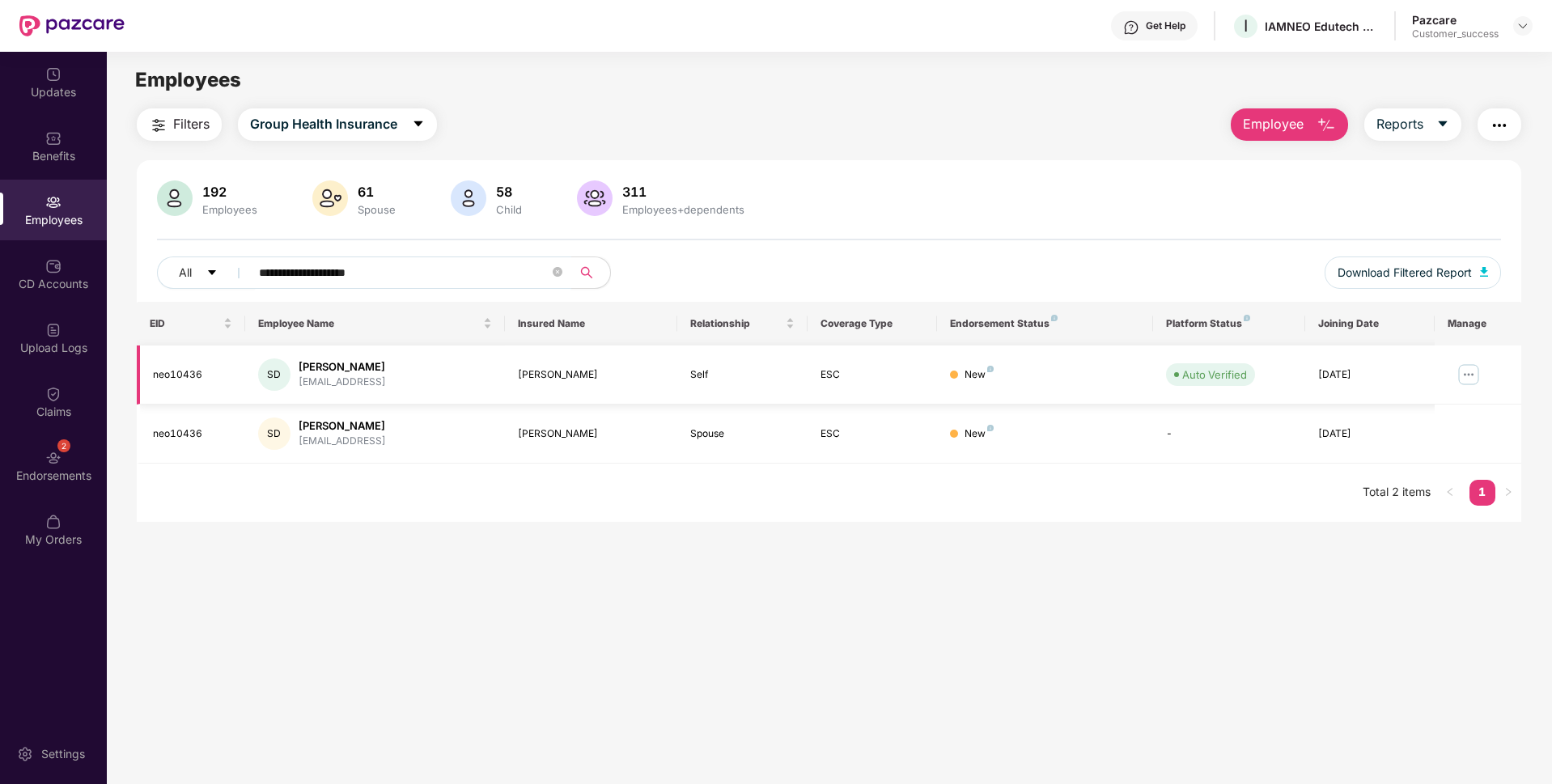
type input "**********"
click at [1473, 373] on img at bounding box center [1469, 374] width 26 height 26
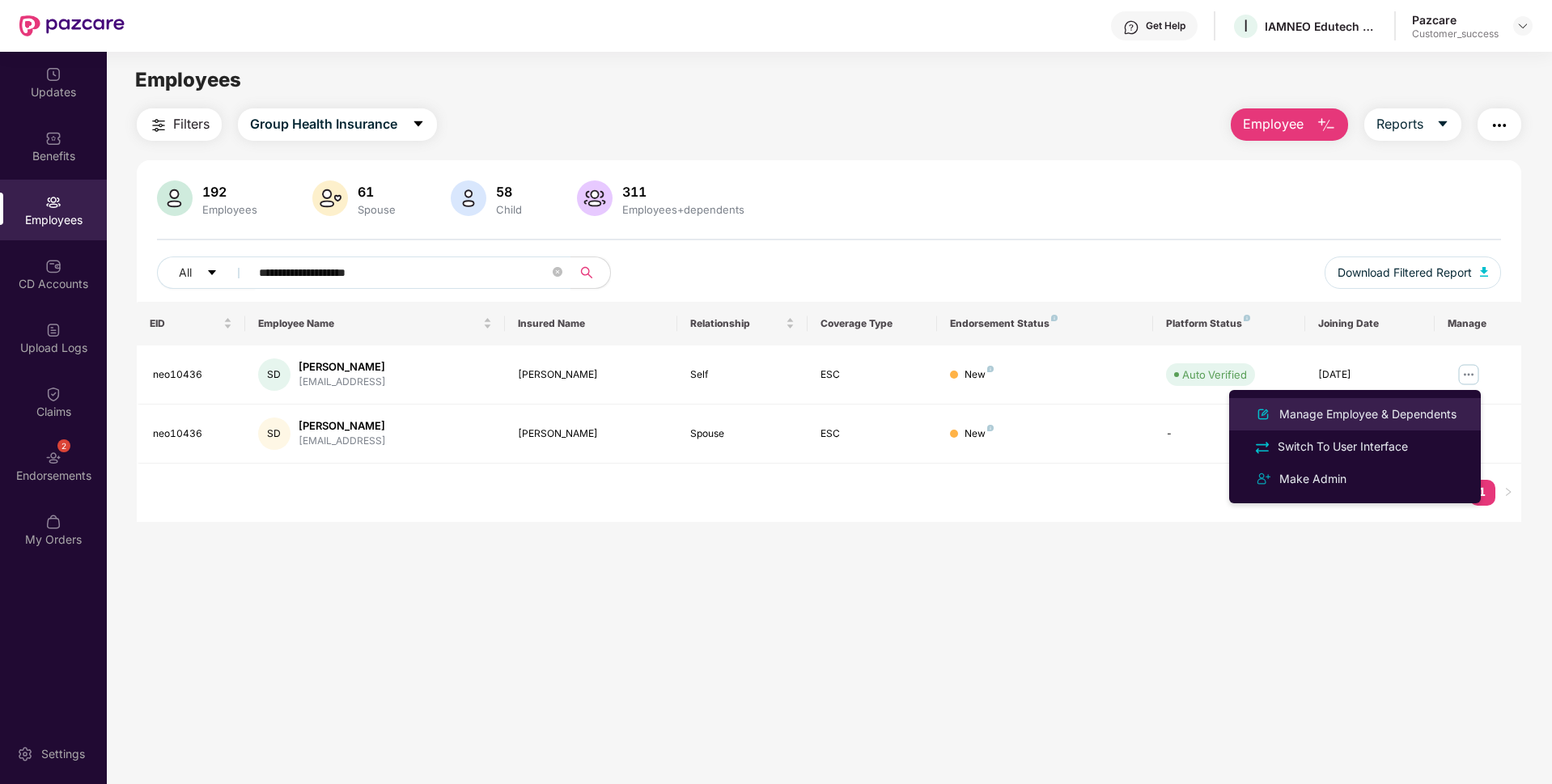
click at [1334, 411] on div "Manage Employee & Dependents" at bounding box center [1368, 415] width 183 height 18
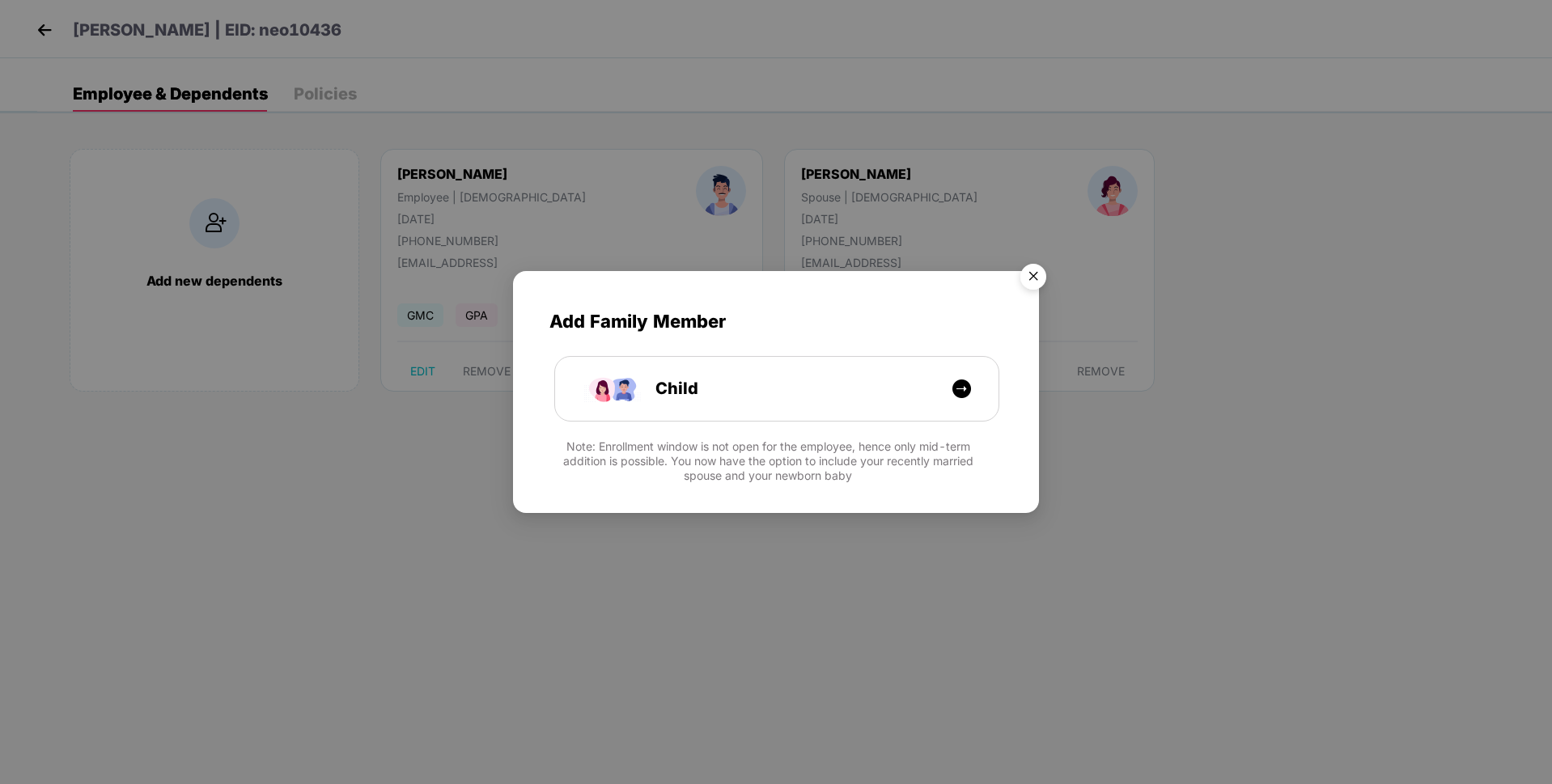
click at [1036, 284] on img "Close" at bounding box center [1033, 278] width 45 height 45
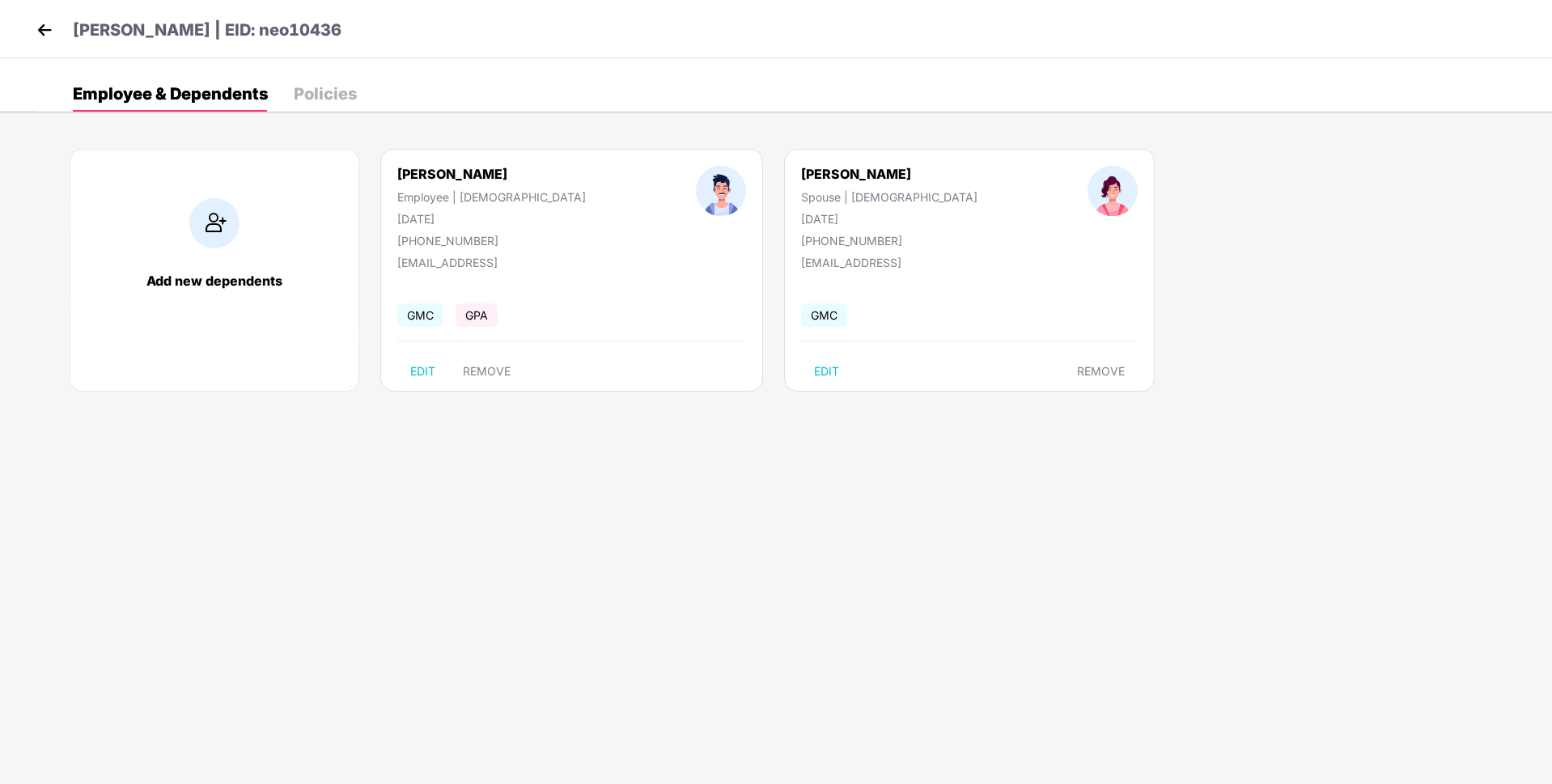
drag, startPoint x: 285, startPoint y: 26, endPoint x: 398, endPoint y: 39, distance: 113.7
click at [398, 39] on div "[PERSON_NAME] | EID: neo10436" at bounding box center [776, 29] width 1552 height 59
copy p "neo10436"
